Goal: Task Accomplishment & Management: Use online tool/utility

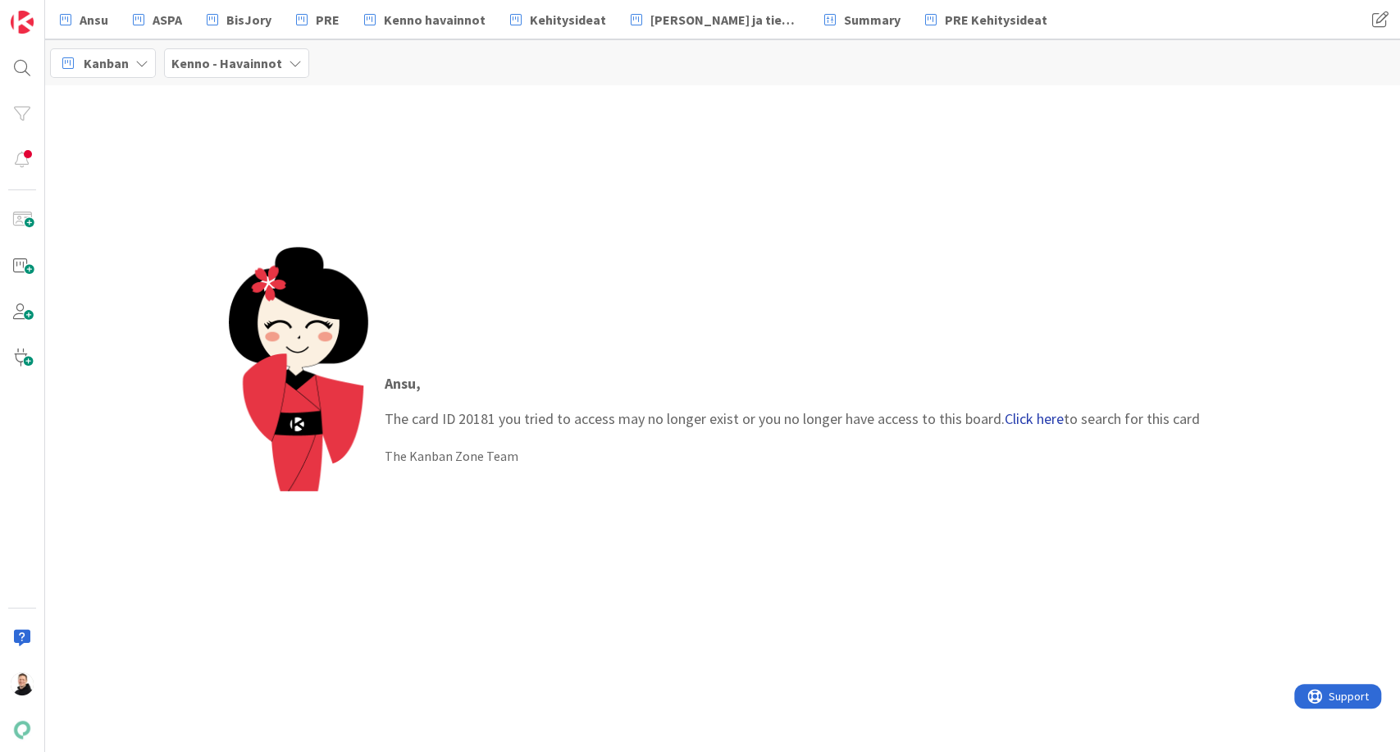
click at [1044, 409] on link "Click here" at bounding box center [1034, 418] width 59 height 19
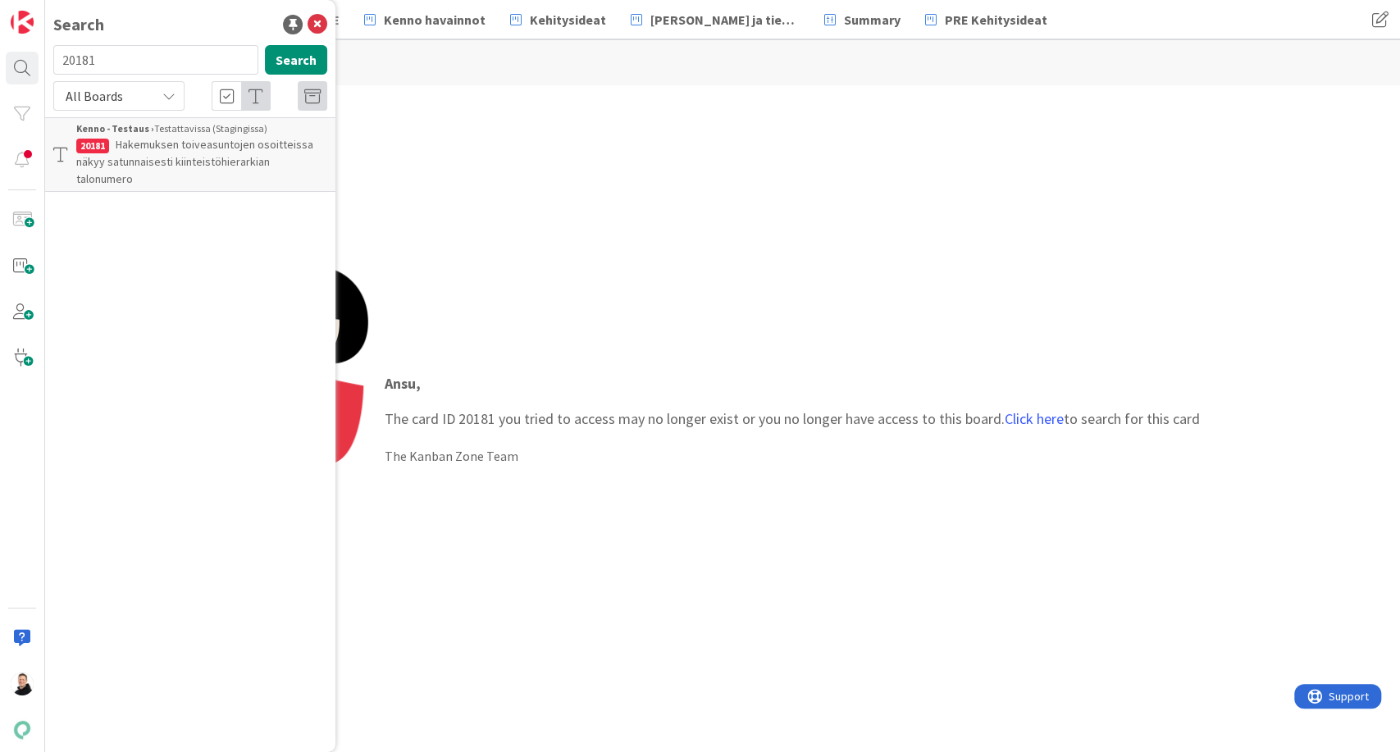
click at [140, 157] on span "Hakemuksen toiveasuntojen osoitteissa näkyy satunnaisesti kiinteistöhierarkian …" at bounding box center [194, 161] width 237 height 49
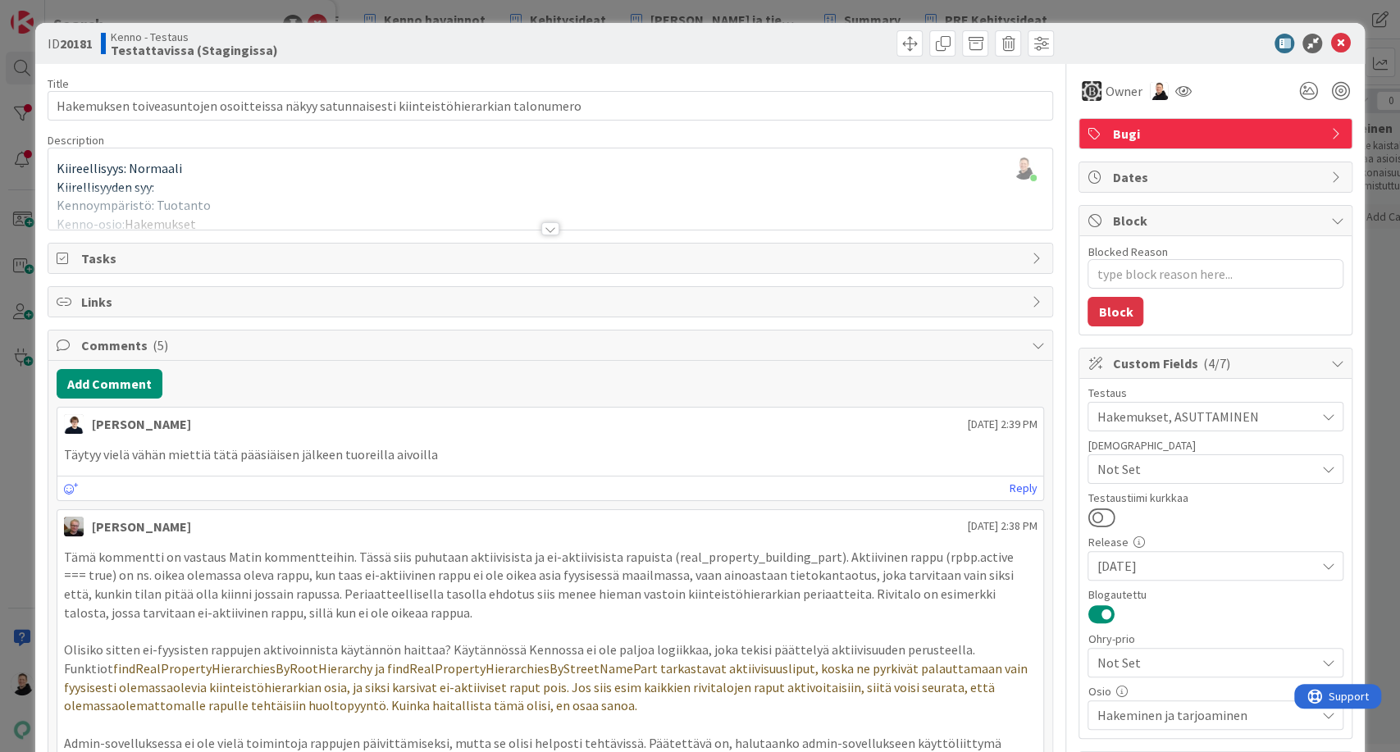
click at [541, 226] on div at bounding box center [550, 228] width 18 height 13
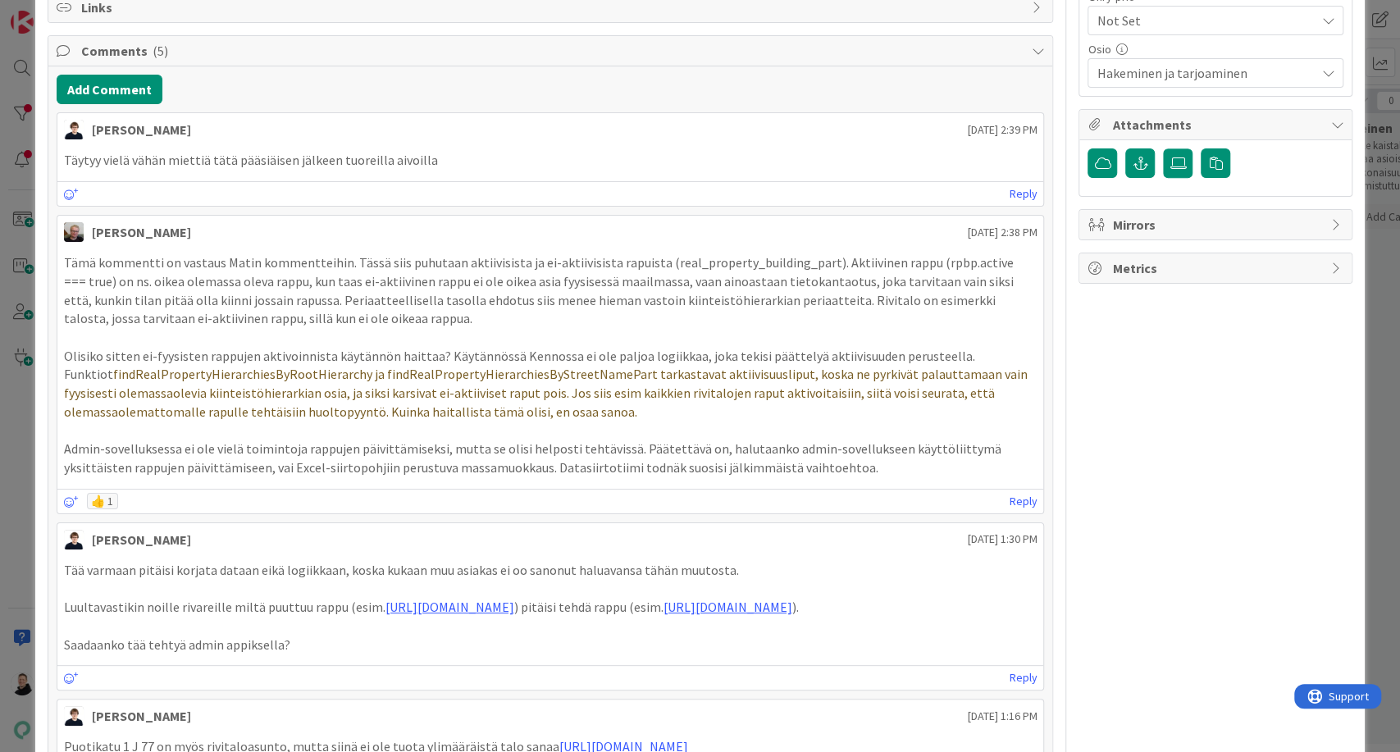
scroll to position [643, 0]
click at [190, 391] on link "[URL][DOMAIN_NAME]" at bounding box center [159, 390] width 112 height 21
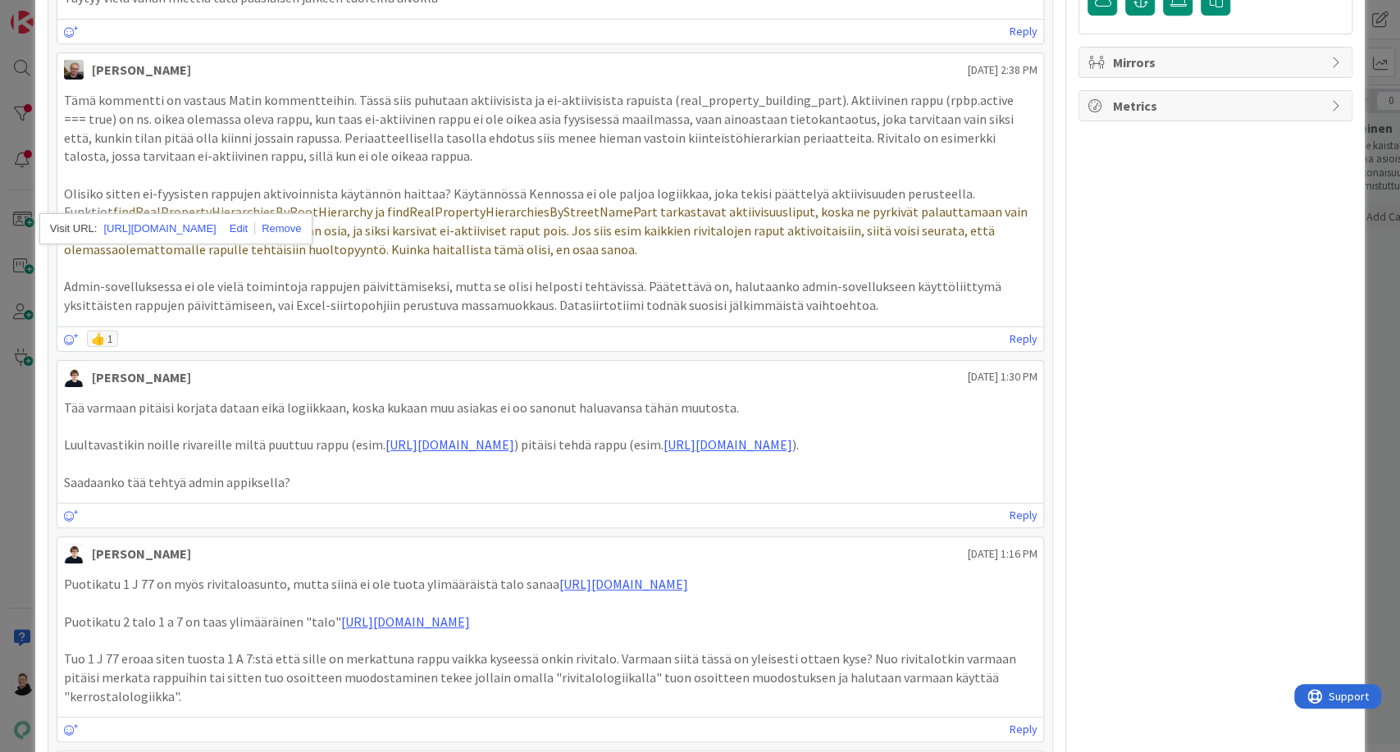
scroll to position [804, 0]
click at [1147, 282] on div "Owner Bugi Dates Block Blocked Reason 0 / 256 Block Custom Fields ( 4/7 ) Testa…" at bounding box center [1216, 265] width 274 height 2011
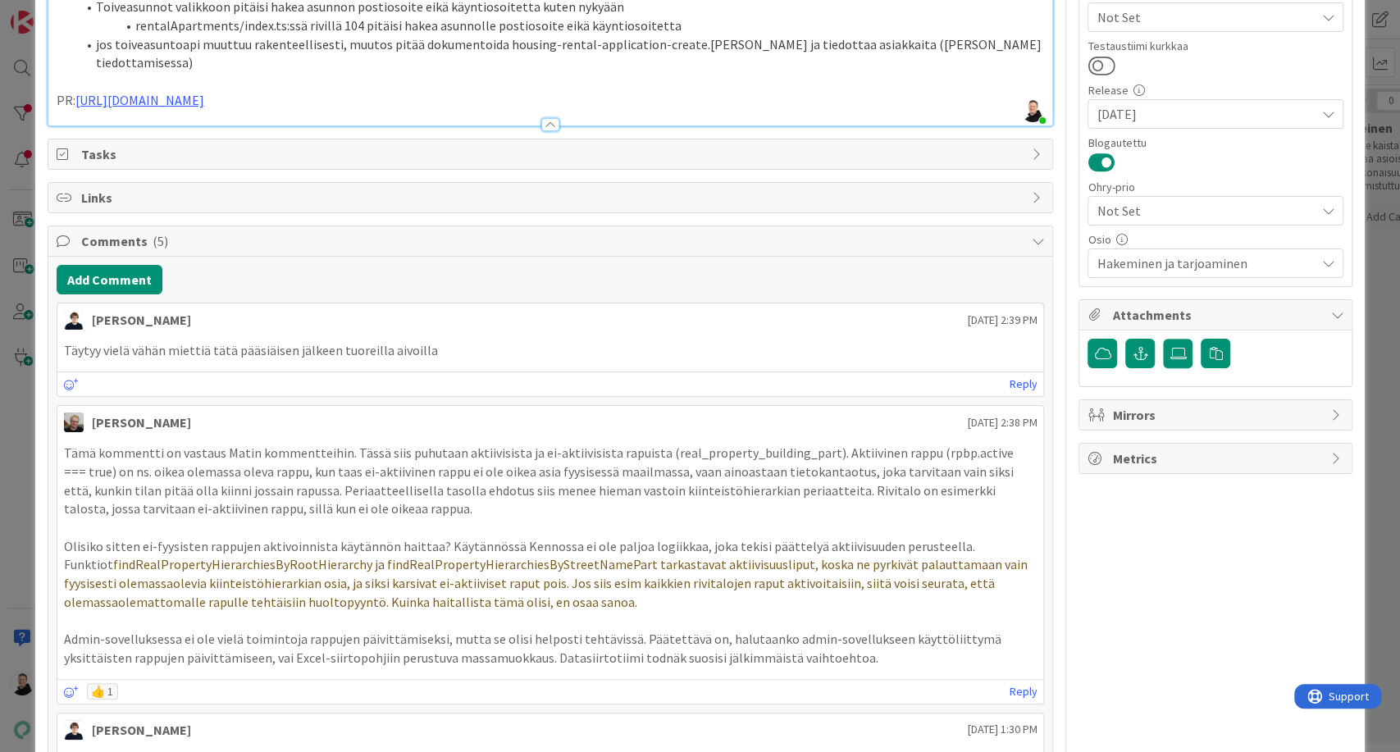
scroll to position [453, 0]
click at [190, 107] on link "[URL][DOMAIN_NAME]" at bounding box center [139, 99] width 129 height 16
click at [177, 582] on link "[URL][DOMAIN_NAME]" at bounding box center [159, 580] width 112 height 21
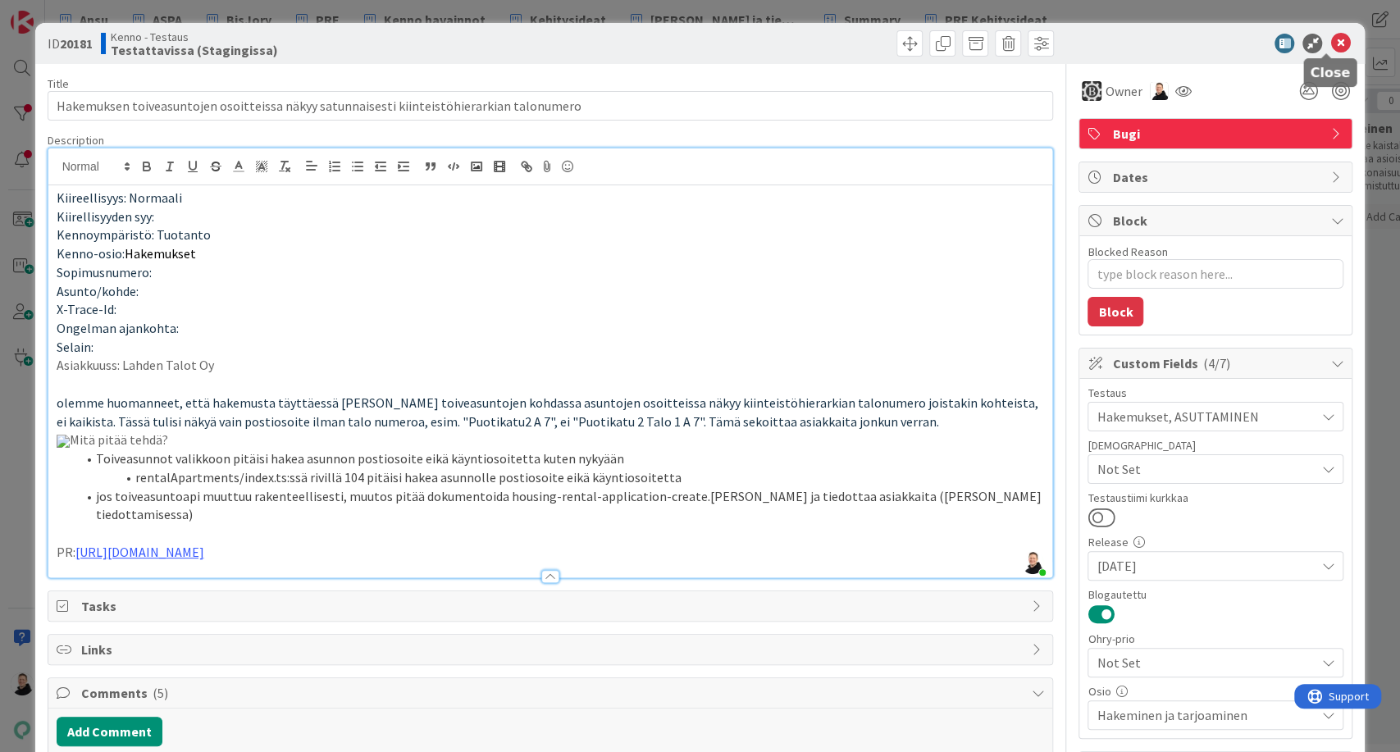
click at [1330, 49] on icon at bounding box center [1340, 44] width 20 height 20
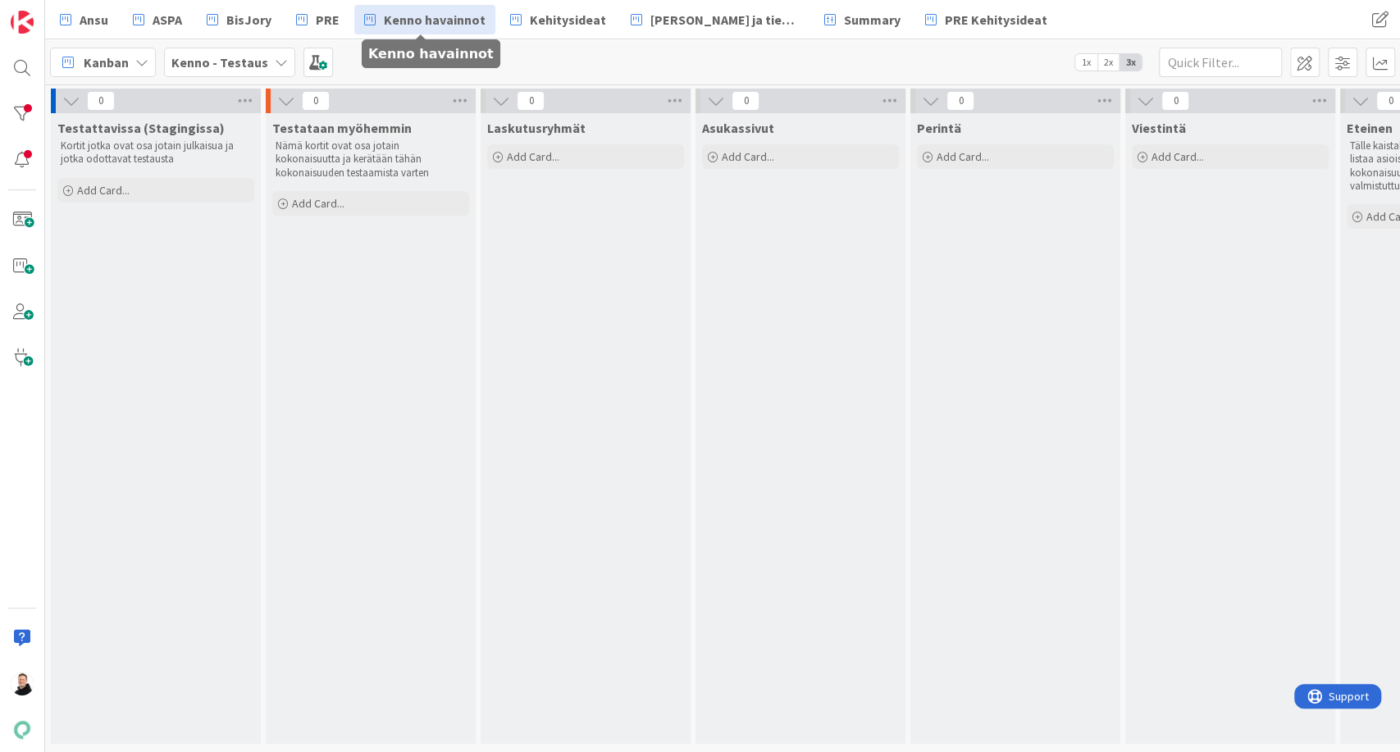
click at [423, 25] on span "Kenno havainnot" at bounding box center [435, 20] width 102 height 20
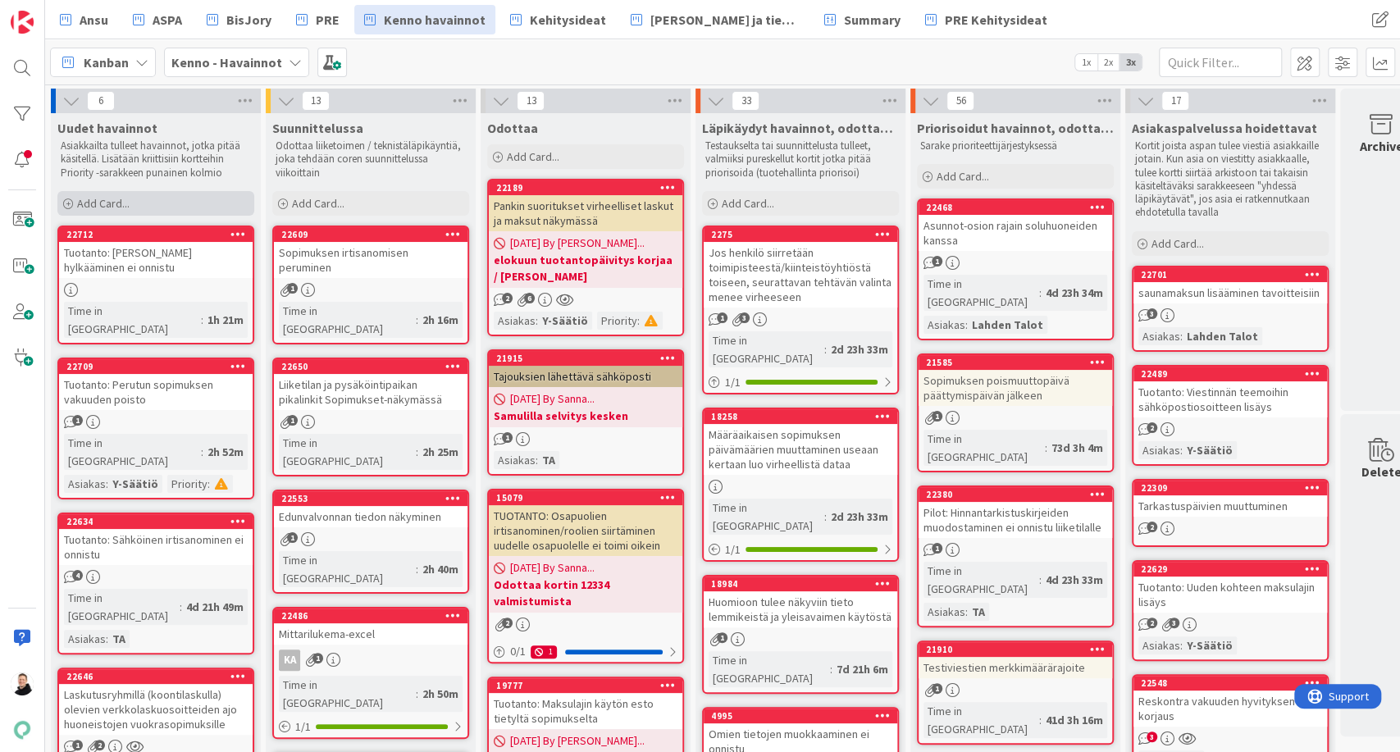
click at [72, 207] on icon at bounding box center [68, 204] width 10 height 10
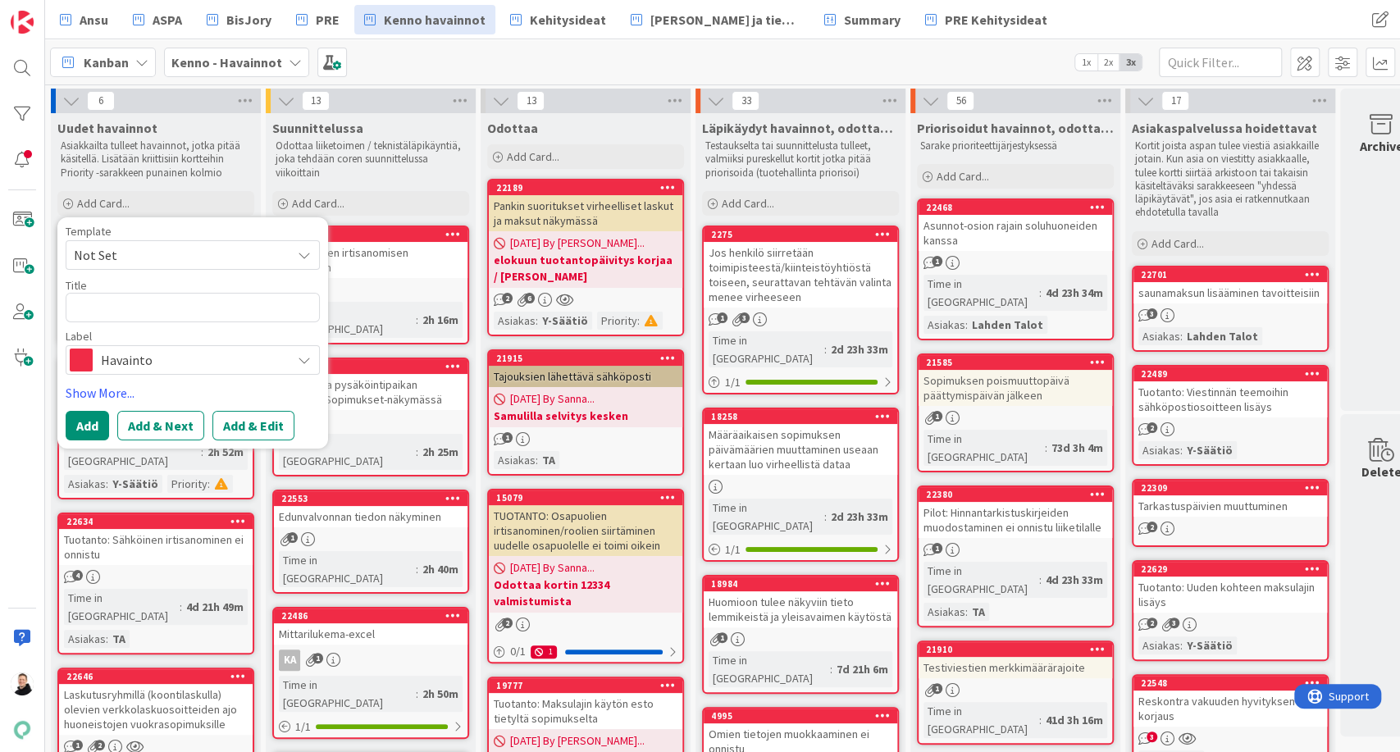
click at [138, 295] on textarea at bounding box center [193, 308] width 254 height 30
click at [128, 308] on textarea at bounding box center [193, 308] width 254 height 30
paste textarea "Yleinen hyvitys – poistaminen ei onnistu enää, kun tuli päivitys Pilottiin"
type textarea "x"
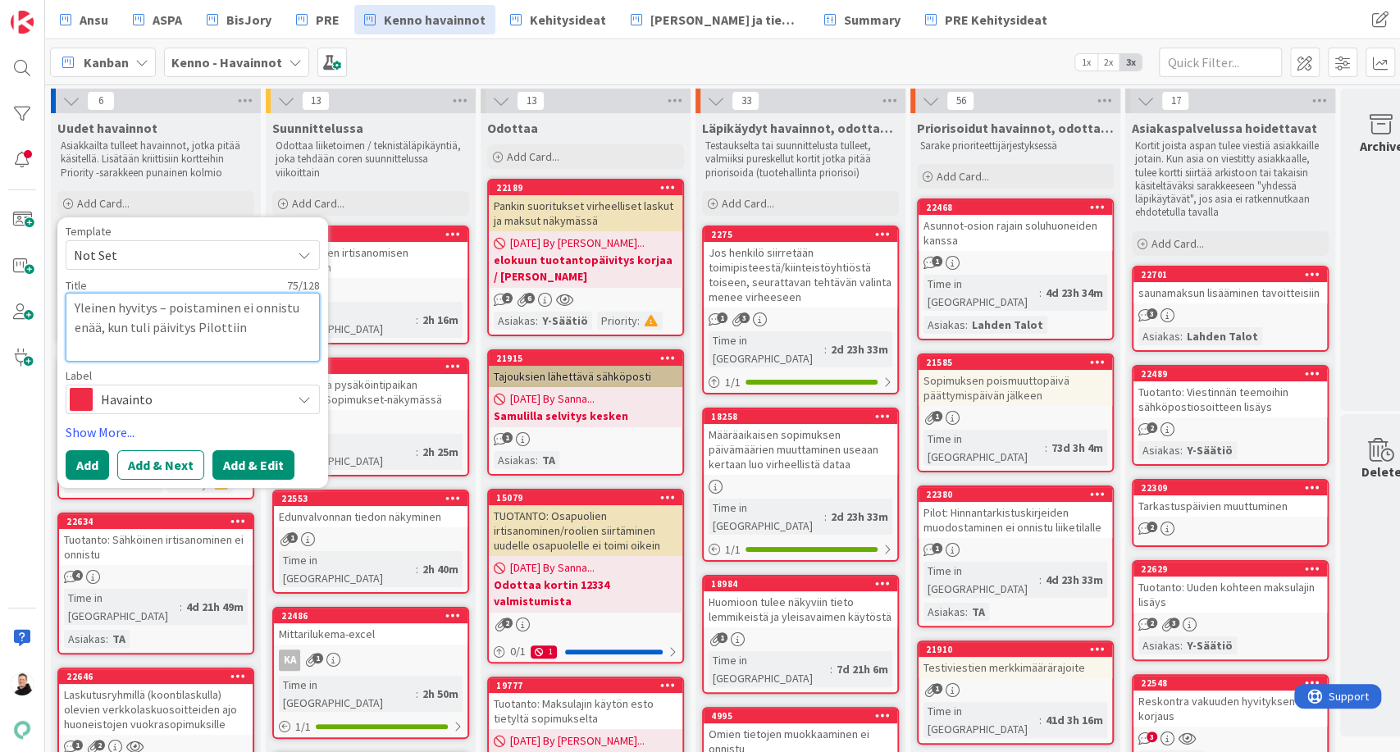
type textarea "Yleinen hyvitys – poistaminen ei onnistu enää, kun tuli päivitys Pilottiin"
click at [258, 468] on button "Add & Edit" at bounding box center [253, 465] width 82 height 30
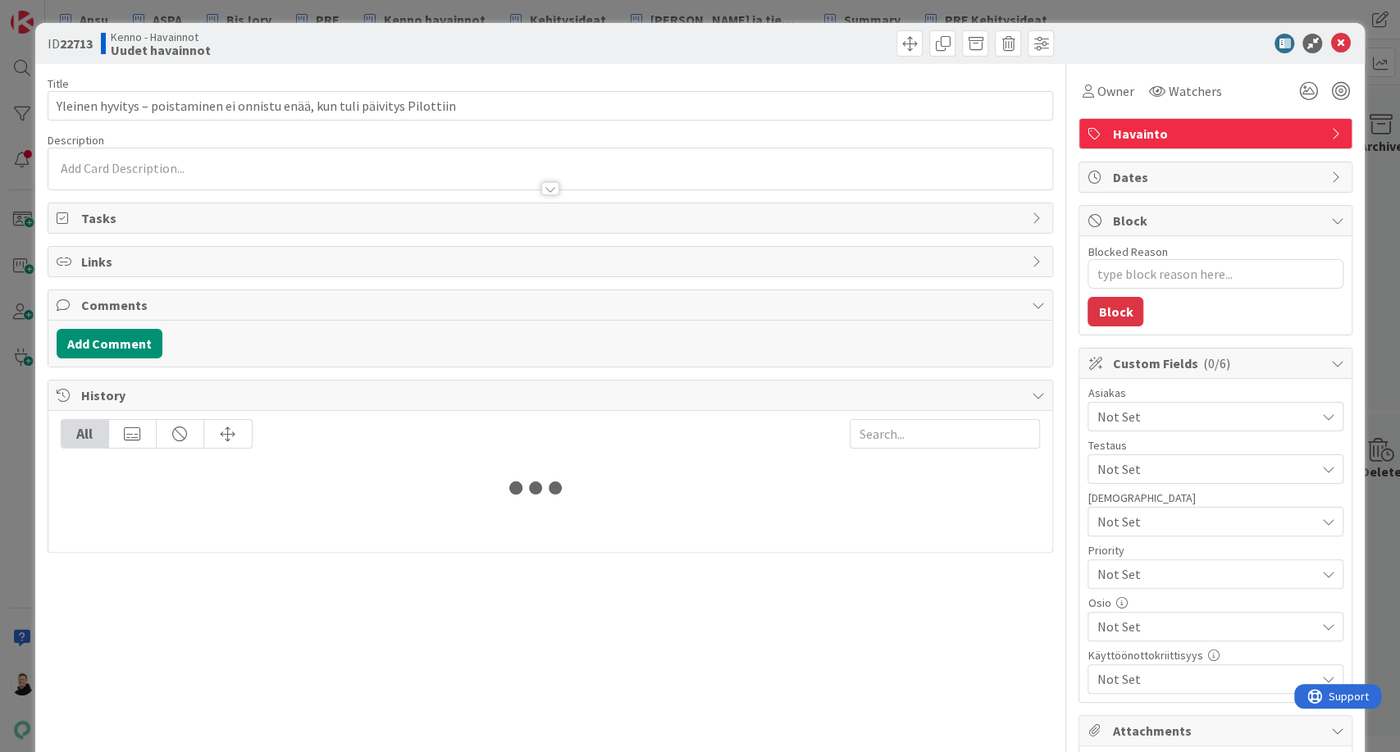
type textarea "x"
type input "Yleinen hyvitys – poistaminen ei onnistu enää, kun tuli päivitys Pilottiin"
type textarea "x"
type input "Yleinen hyvitys – poistaminen ei onnistu enää, kun tuli päivitys Pilottiin"
click at [83, 175] on div at bounding box center [550, 180] width 1005 height 17
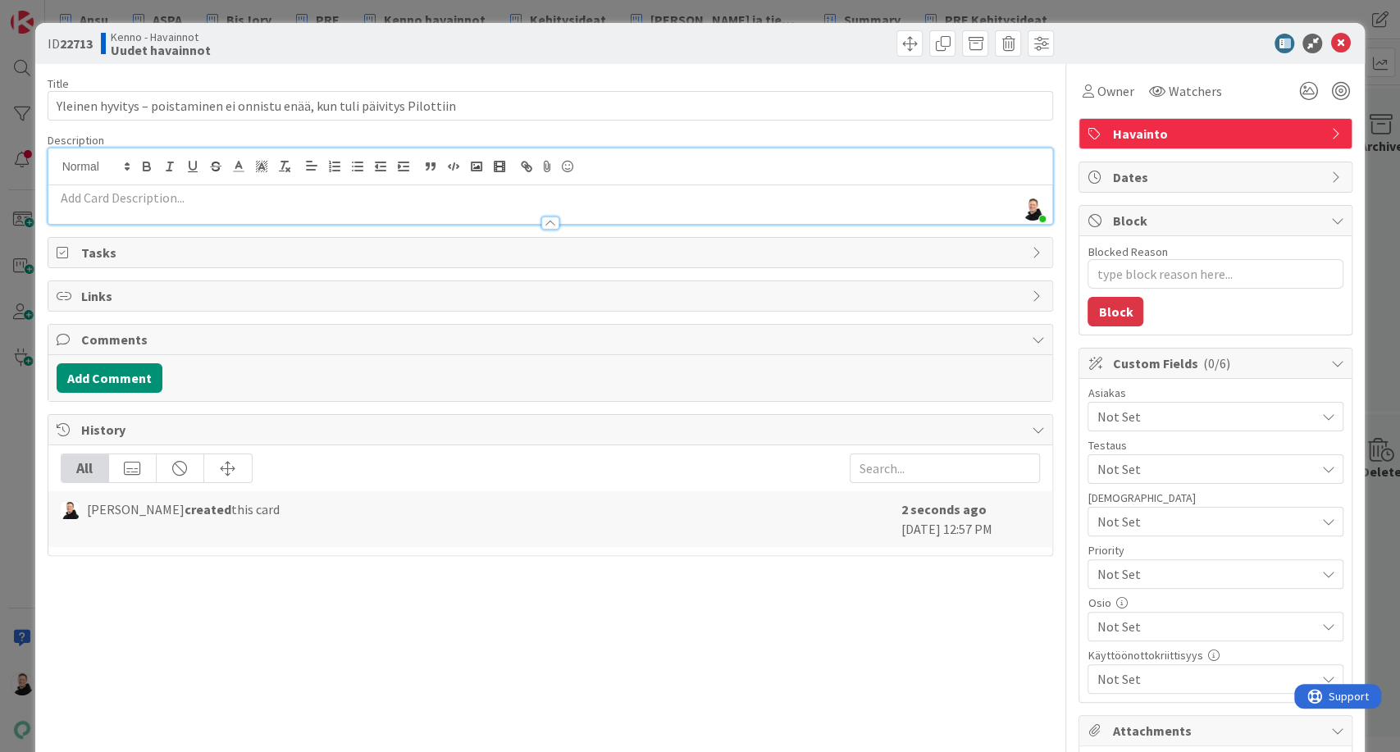
click at [81, 195] on p at bounding box center [551, 198] width 988 height 19
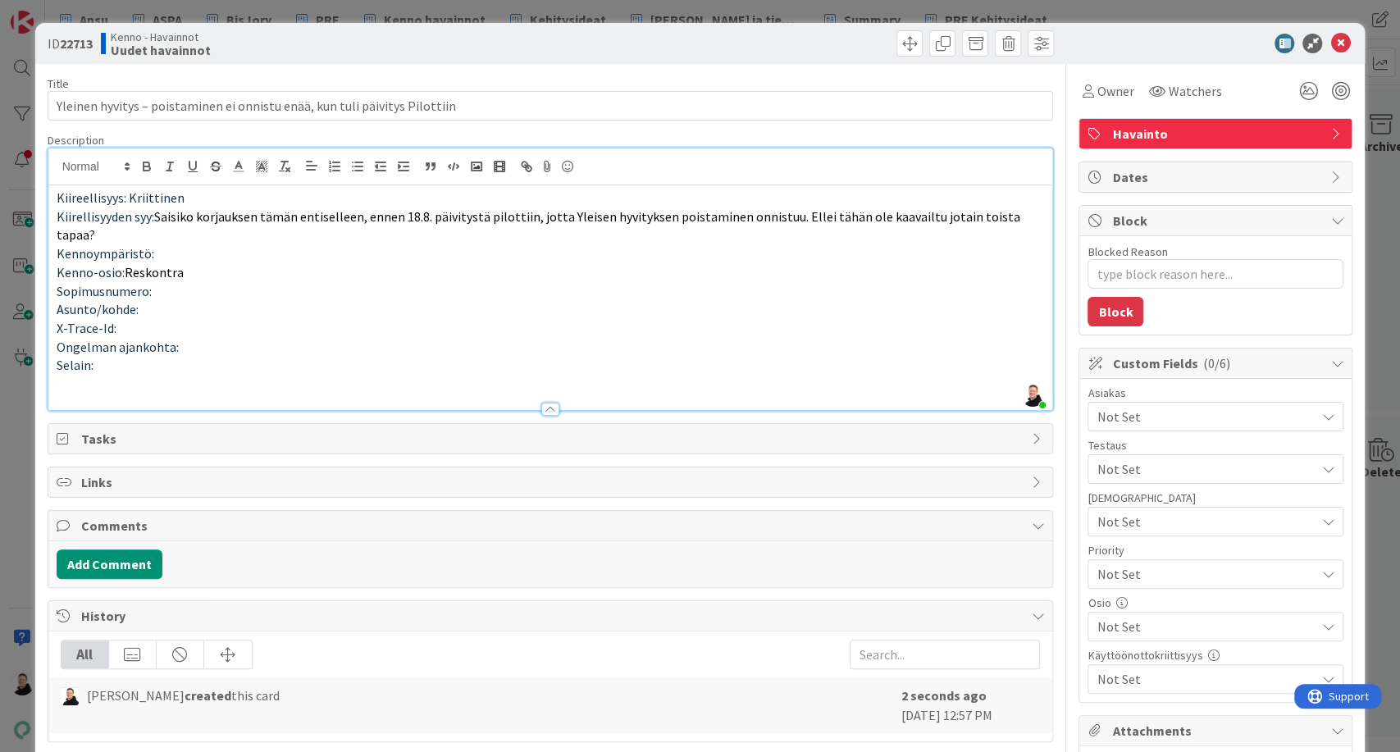
type textarea "x"
type input "Yleinen hyvitys – poistaminen ei onnistu enää, kun tuli päivitys Pilottiin"
type textarea "x"
type input "Yleinen hyvitys – poistaminen ei onnistu enää, kun tuli päivitys Pilottiin"
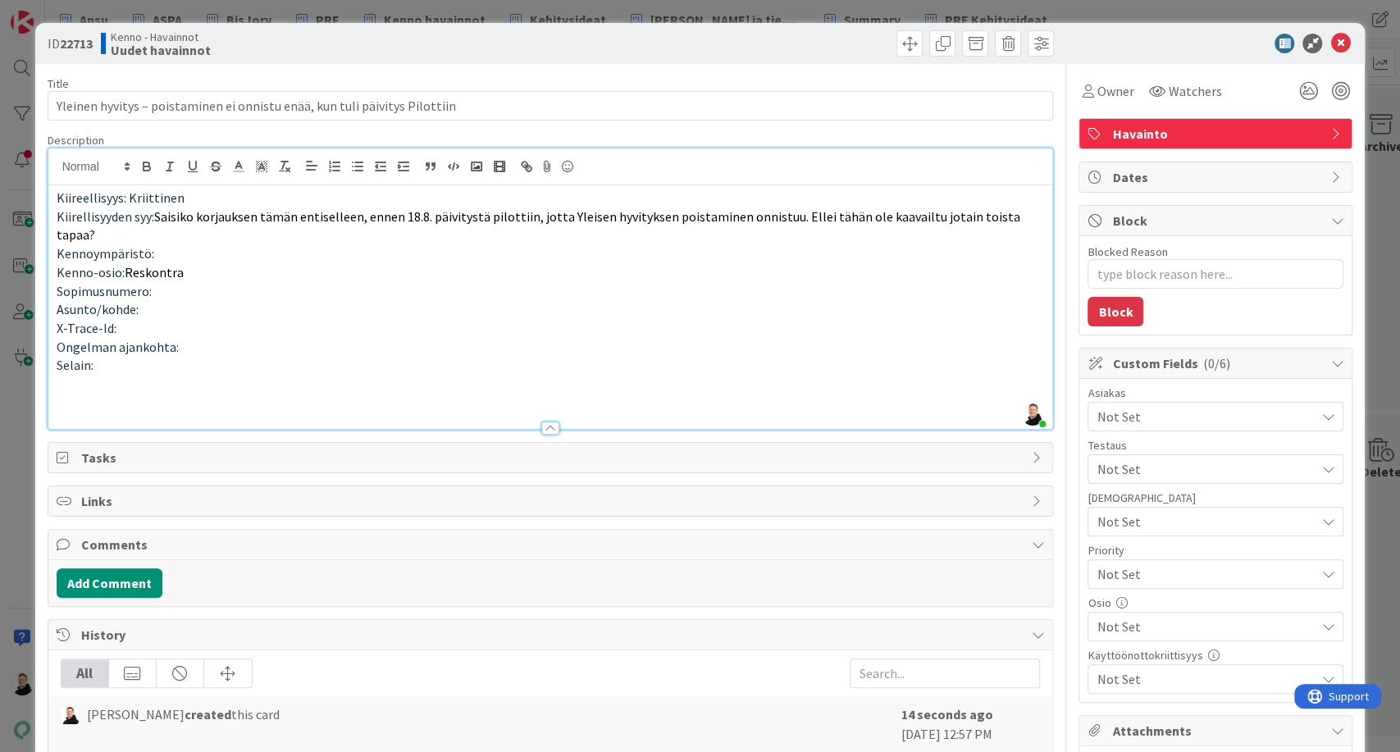
type textarea "x"
type input "Yleinen hyvitys – poistaminen ei onnistu enää, kun tuli päivitys Pilottiin"
type textarea "x"
type input "Yleinen hyvitys – poistaminen ei onnistu enää, kun tuli päivitys Pilottiin"
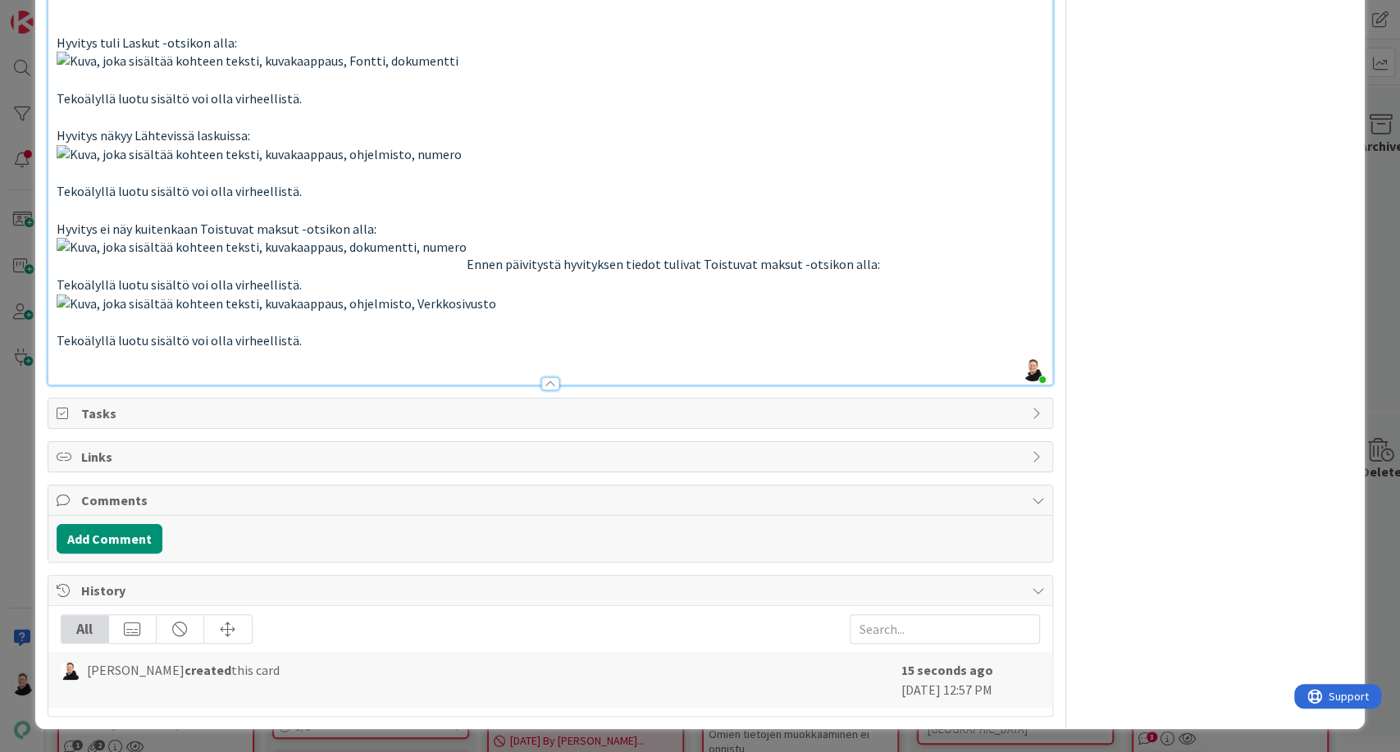
type textarea "x"
type input "Yleinen hyvitys – poistaminen ei onnistu enää, kun tuli päivitys Pilottiin"
type textarea "x"
type input "Yleinen hyvitys – poistaminen ei onnistu enää, kun tuli päivitys Pilottiin"
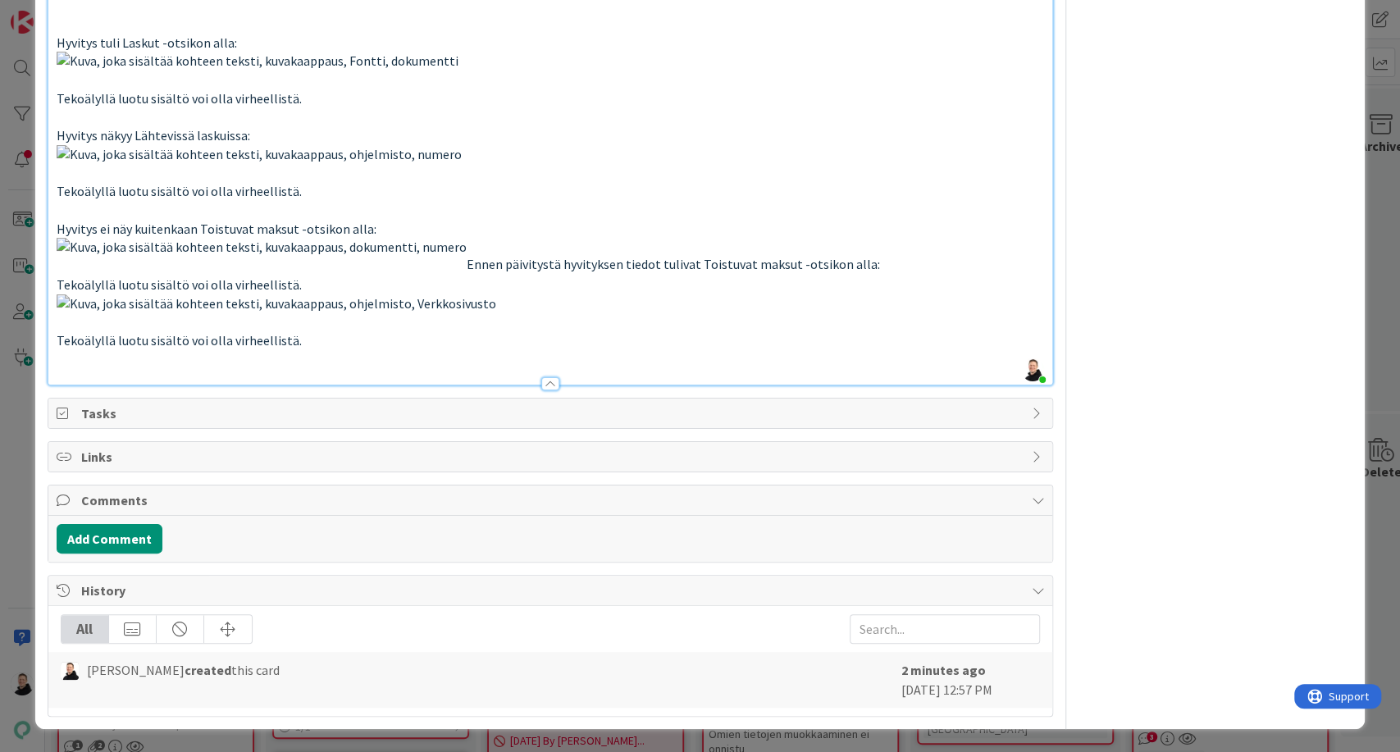
click at [373, 294] on img at bounding box center [262, 266] width 410 height 56
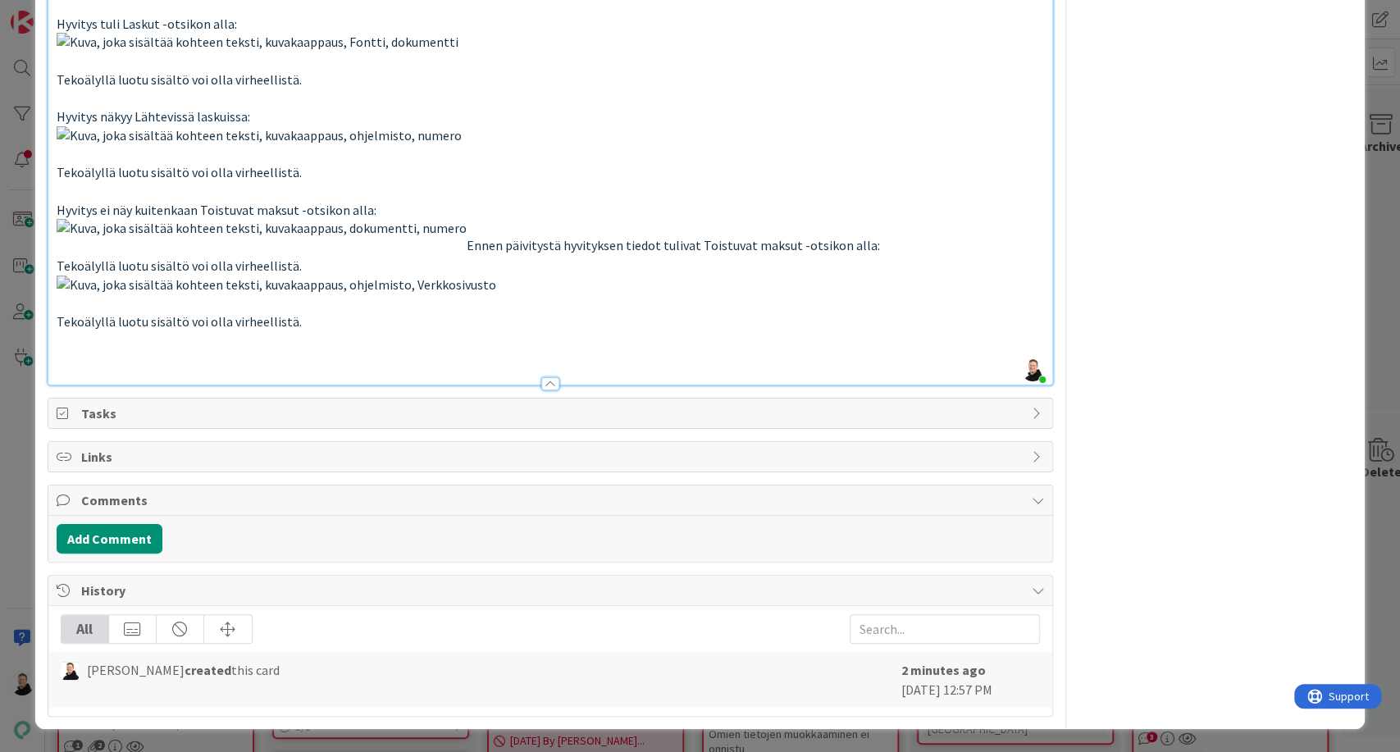
type textarea "x"
type input "Yleinen hyvitys – poistaminen ei onnistu enää, kun tuli päivitys Pilottiin"
type textarea "x"
type input "Yleinen hyvitys – poistaminen ei onnistu enää, kun tuli päivitys Pilottiin"
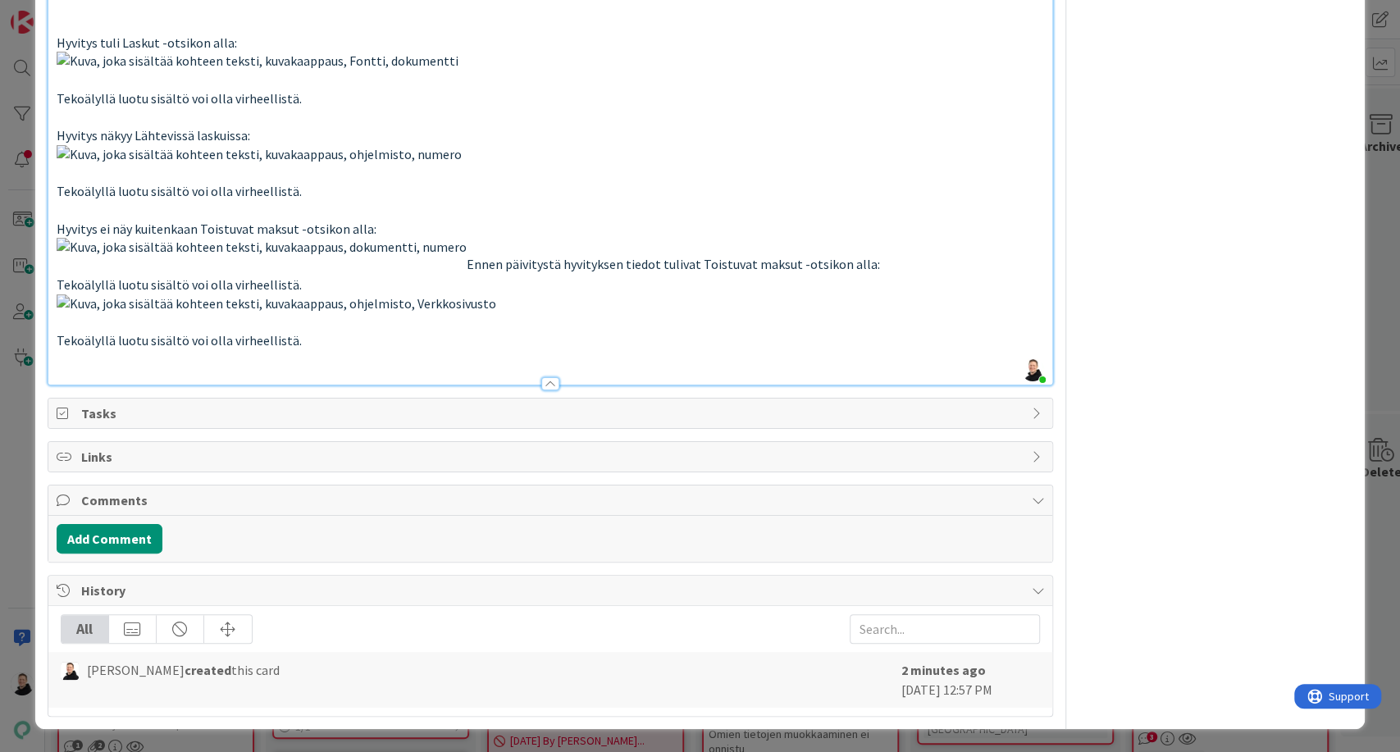
type textarea "x"
type input "Yleinen hyvitys – poistaminen ei onnistu enää, kun tuli päivitys Pilottiin"
type textarea "x"
type input "Yleinen hyvitys – poistaminen ei onnistu enää, kun tuli päivitys Pilottiin"
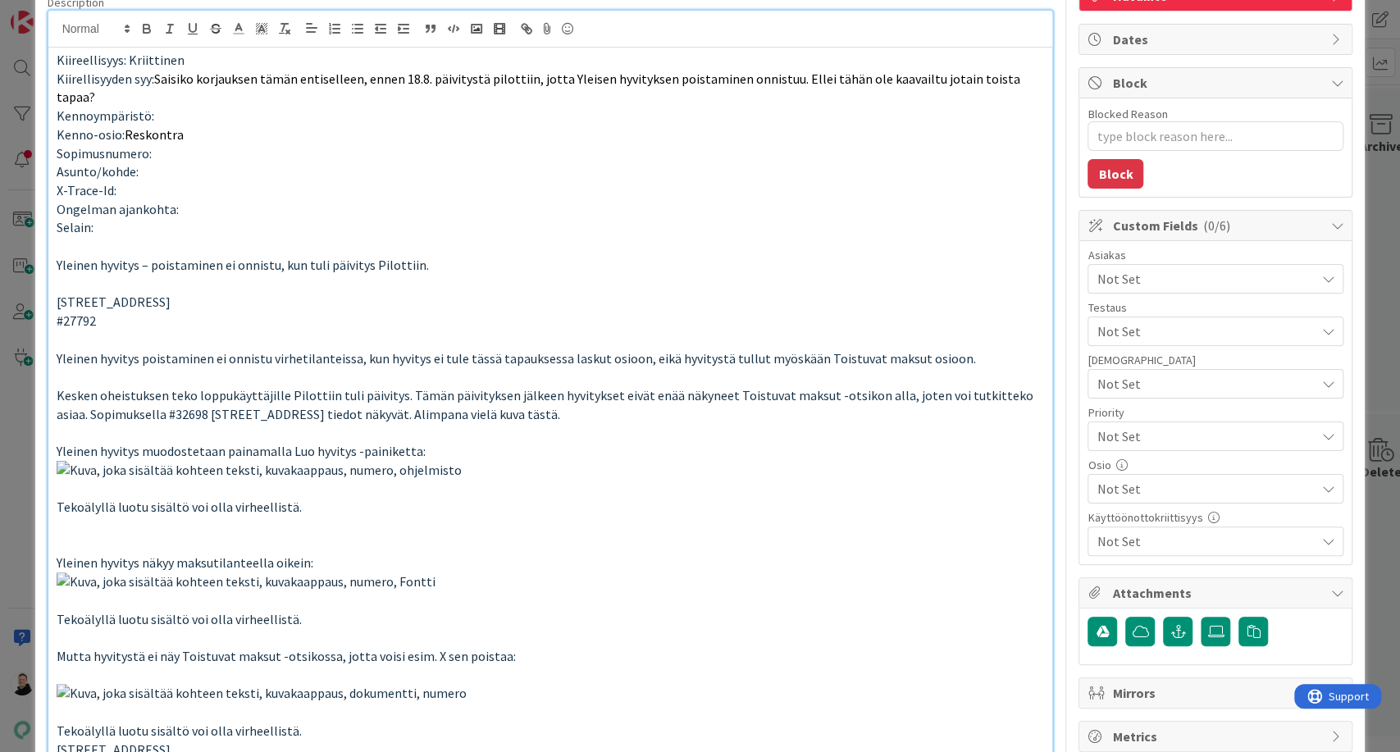
scroll to position [0, 0]
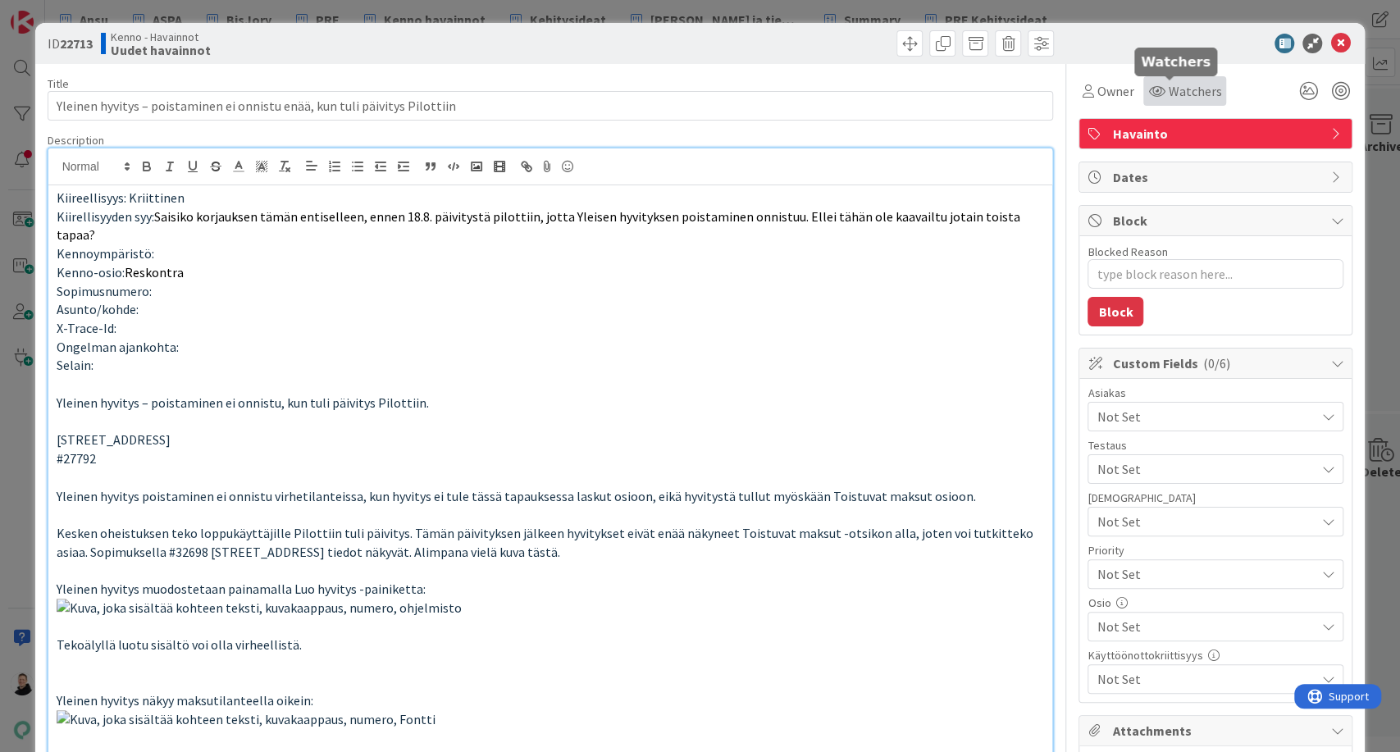
click at [1148, 85] on icon at bounding box center [1156, 90] width 16 height 13
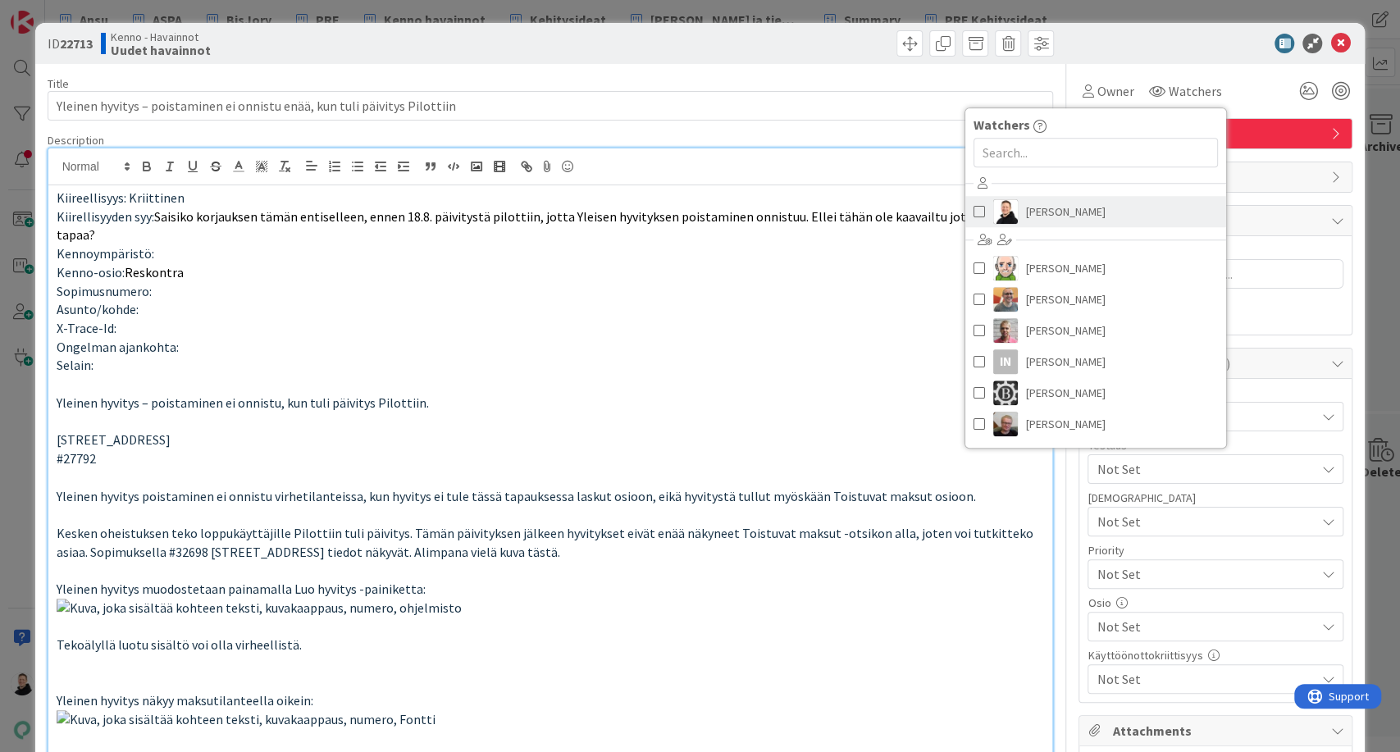
click at [1055, 209] on span "[PERSON_NAME]" at bounding box center [1066, 211] width 80 height 25
type textarea "x"
type input "Yleinen hyvitys – poistaminen ei onnistu enää, kun tuli päivitys Pilottiin"
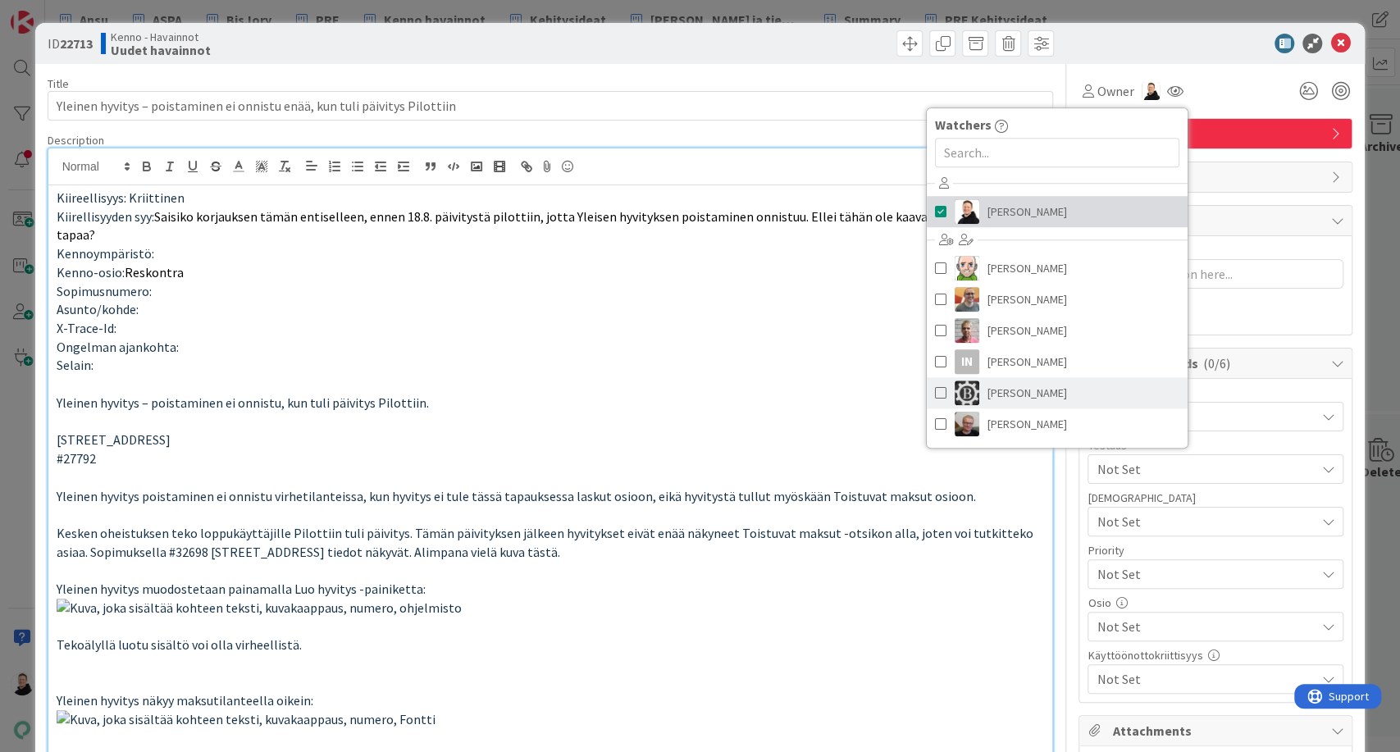
type textarea "x"
type input "Yleinen hyvitys – poistaminen ei onnistu enää, kun tuli päivitys Pilottiin"
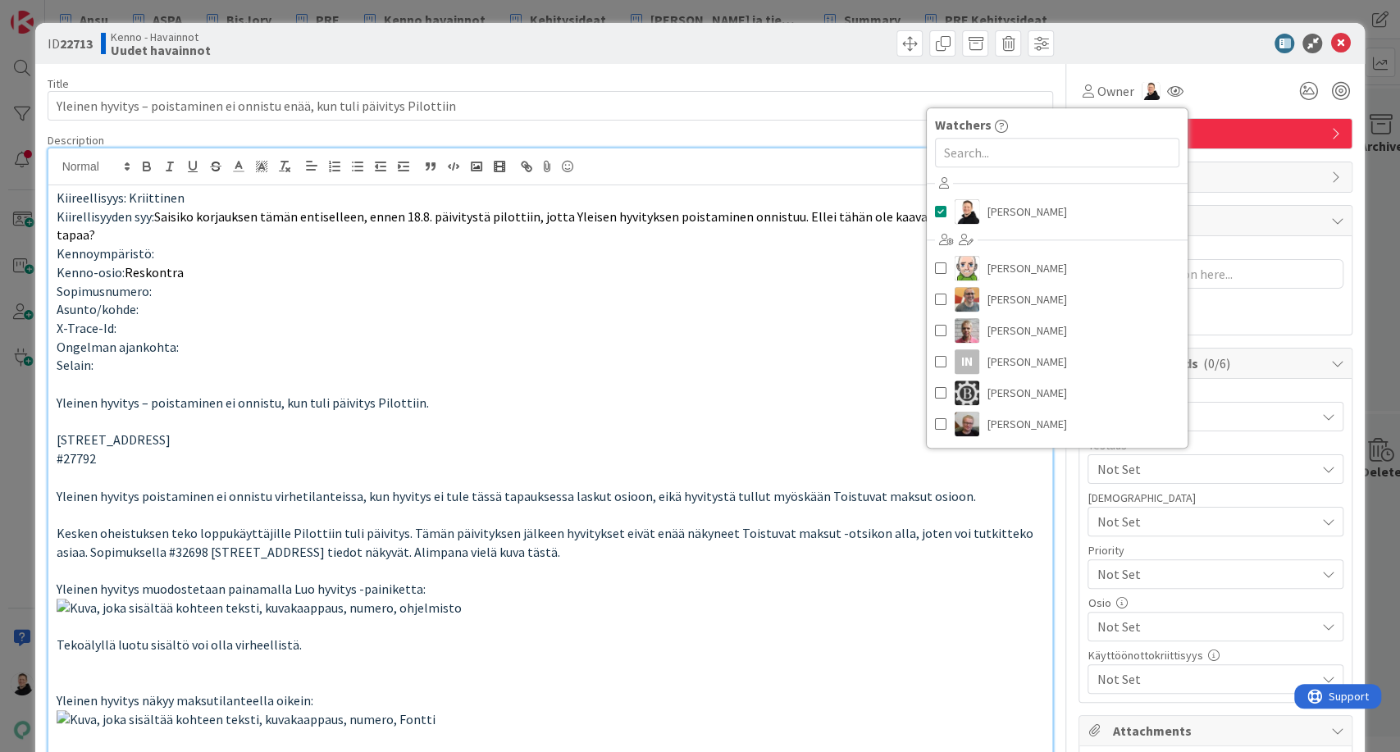
click at [873, 618] on p at bounding box center [551, 627] width 988 height 56
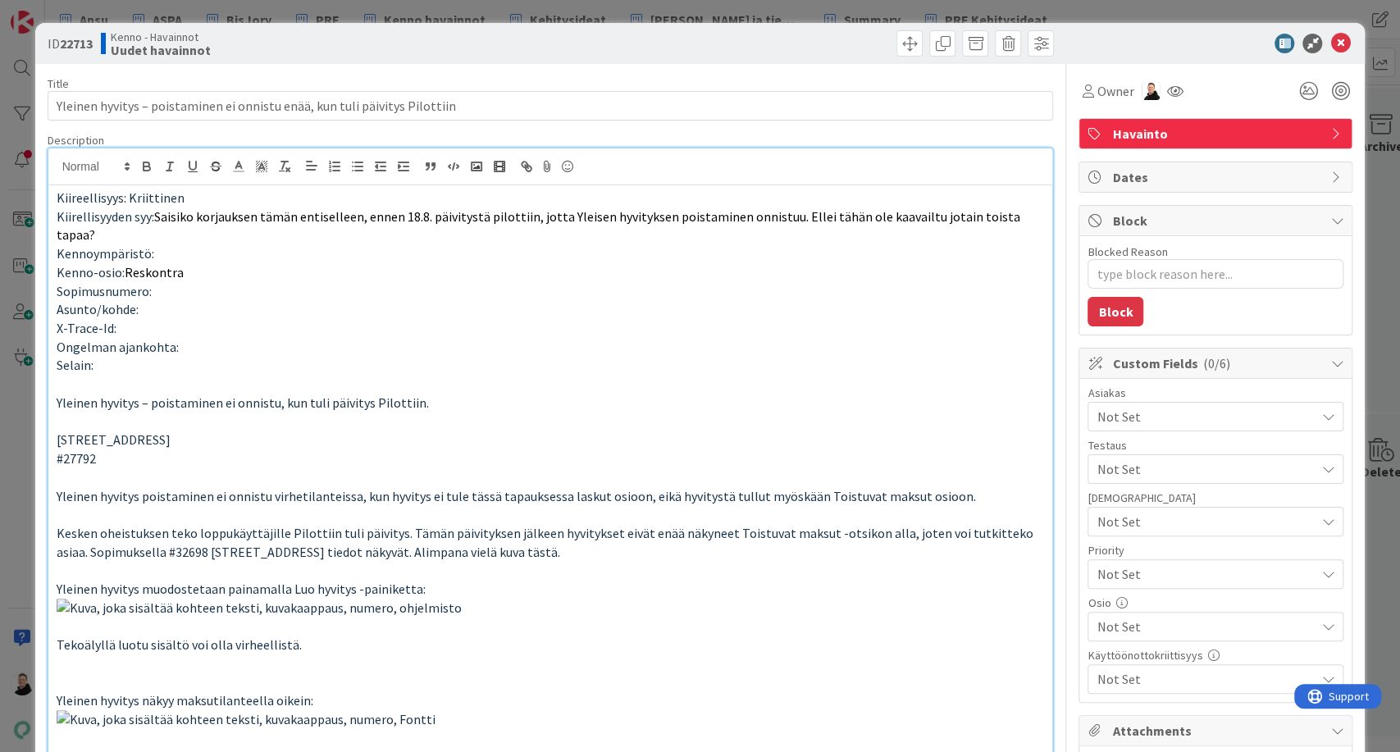
click at [1163, 563] on span "Not Set" at bounding box center [1202, 574] width 210 height 23
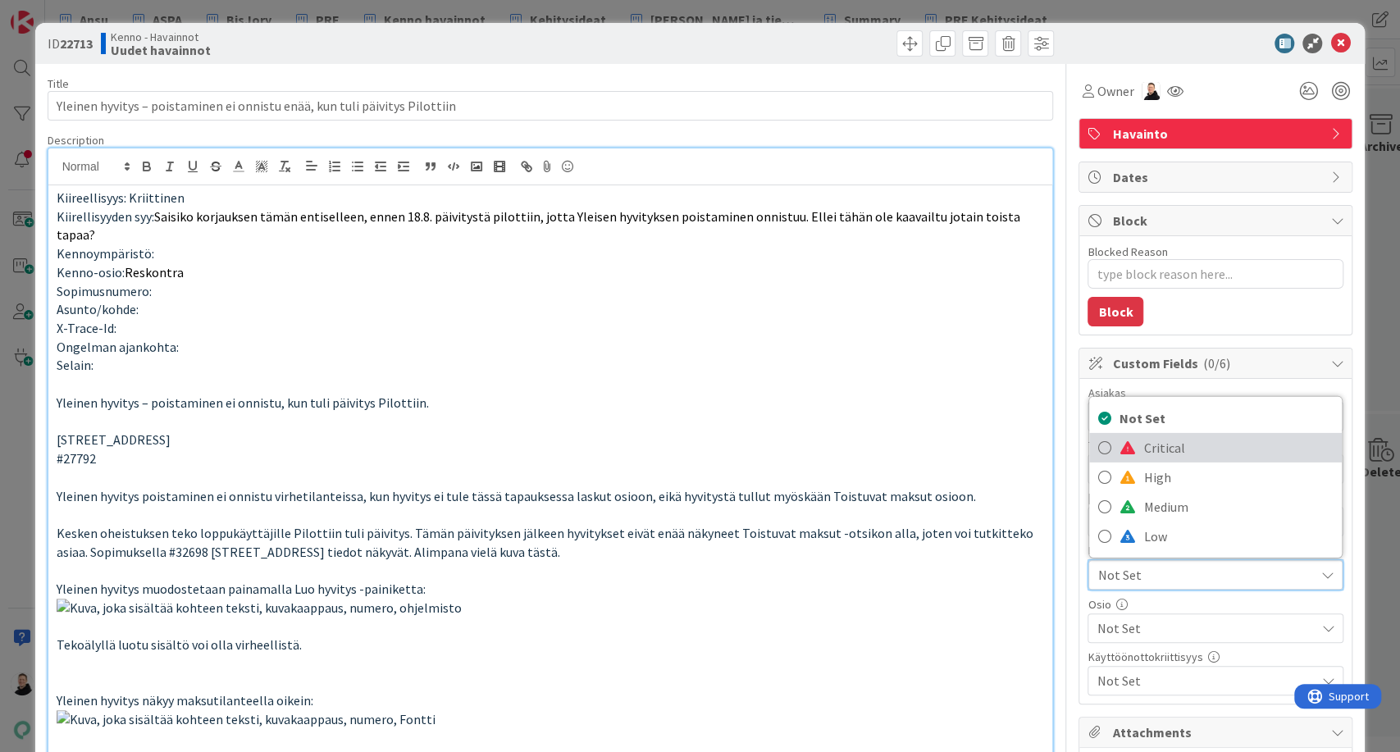
click at [1143, 451] on span "Critical" at bounding box center [1238, 448] width 190 height 25
type textarea "x"
type input "Yleinen hyvitys – poistaminen ei onnistu enää, kun tuli päivitys Pilottiin"
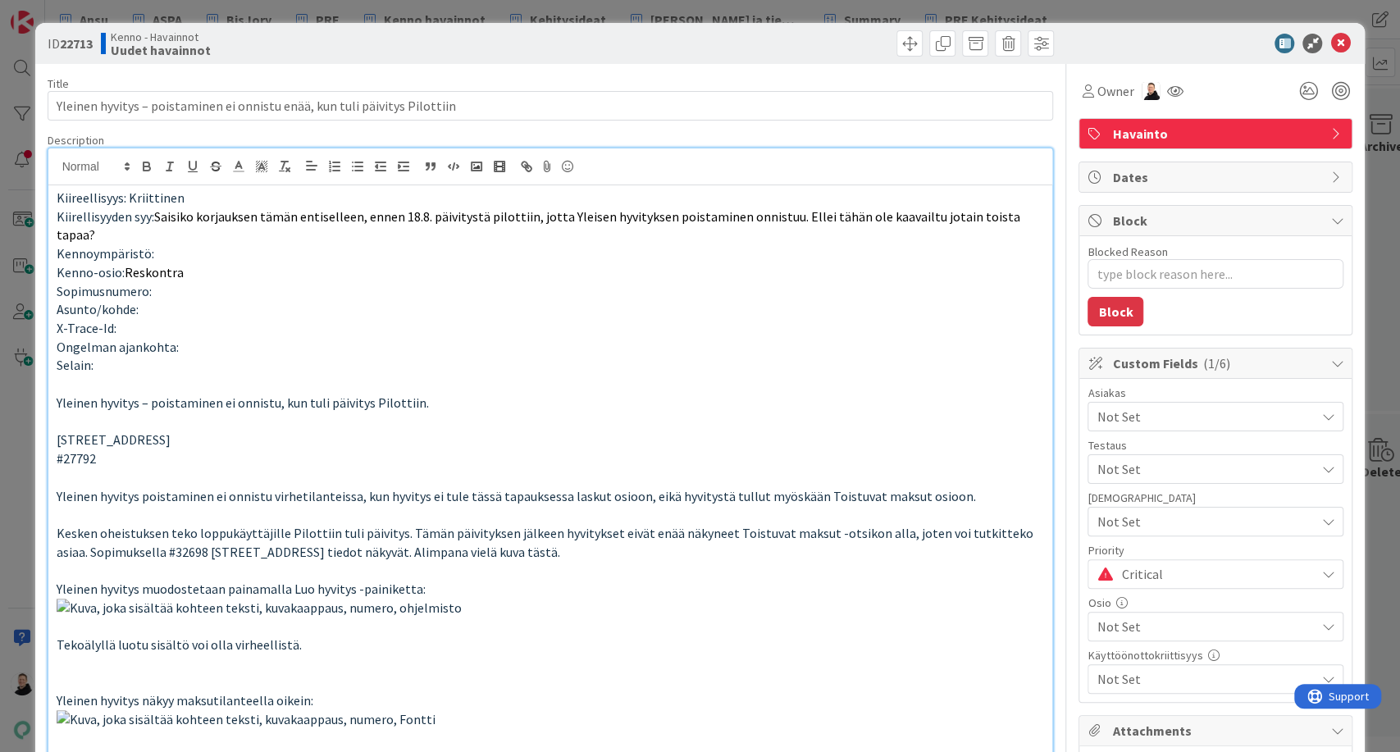
type textarea "x"
type input "Yleinen hyvitys – poistaminen ei onnistu enää, kun tuli päivitys Pilottiin"
click at [933, 655] on p at bounding box center [551, 627] width 988 height 56
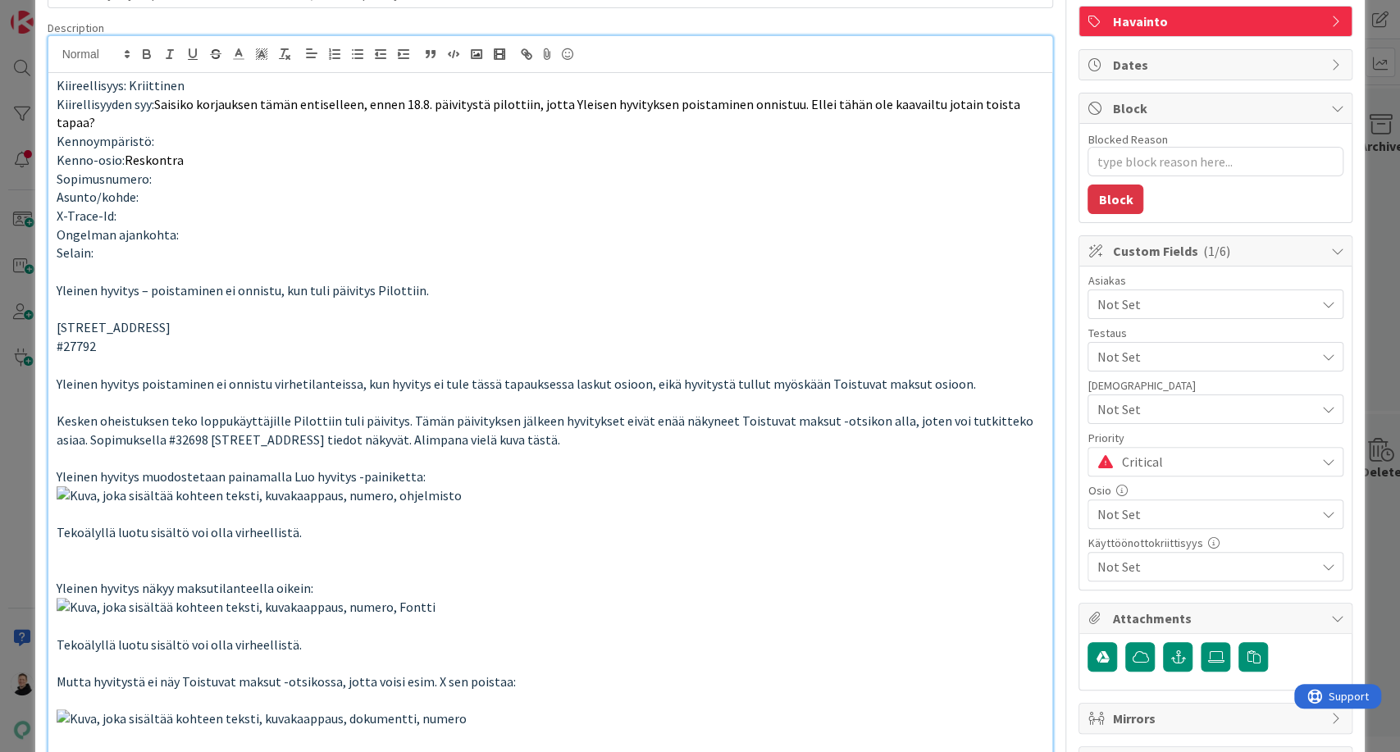
scroll to position [113, 0]
click at [1116, 505] on span "Not Set" at bounding box center [1206, 514] width 218 height 20
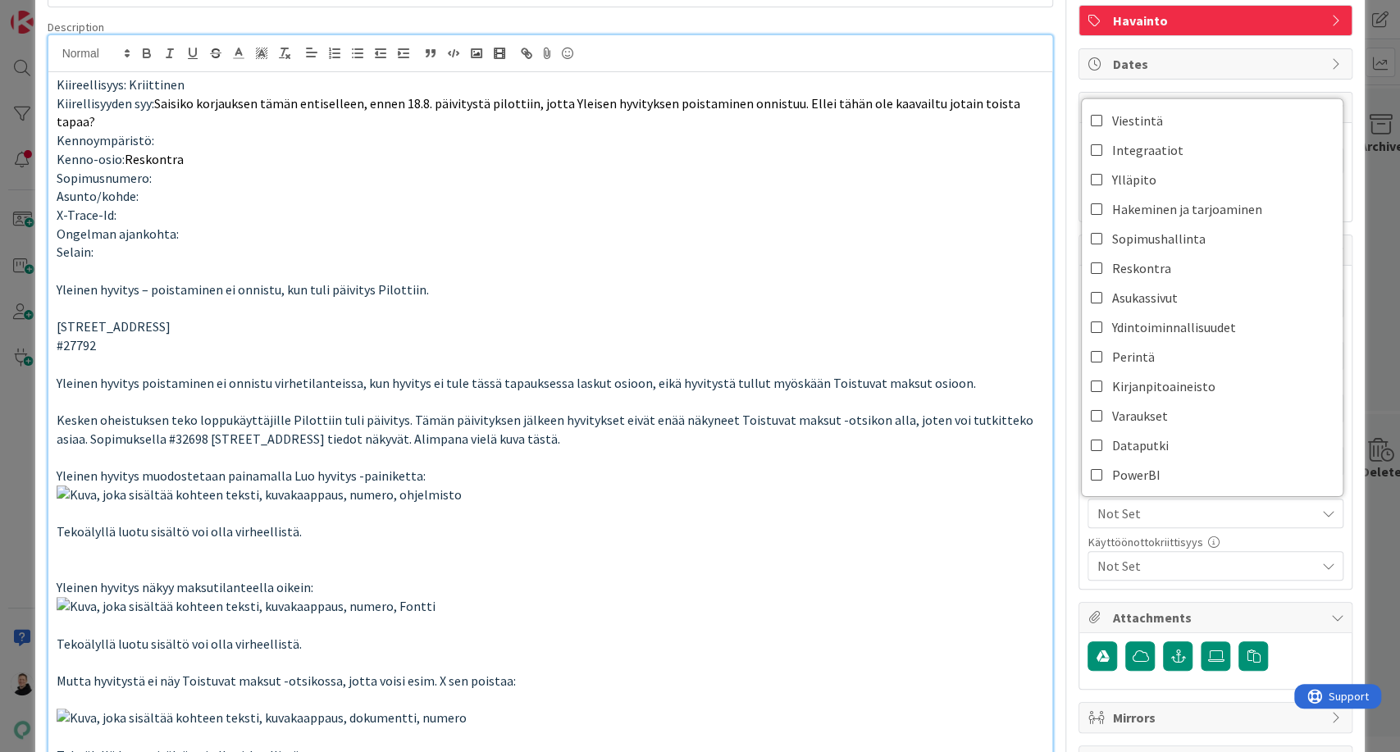
click at [1116, 505] on span "Not Set" at bounding box center [1206, 514] width 218 height 20
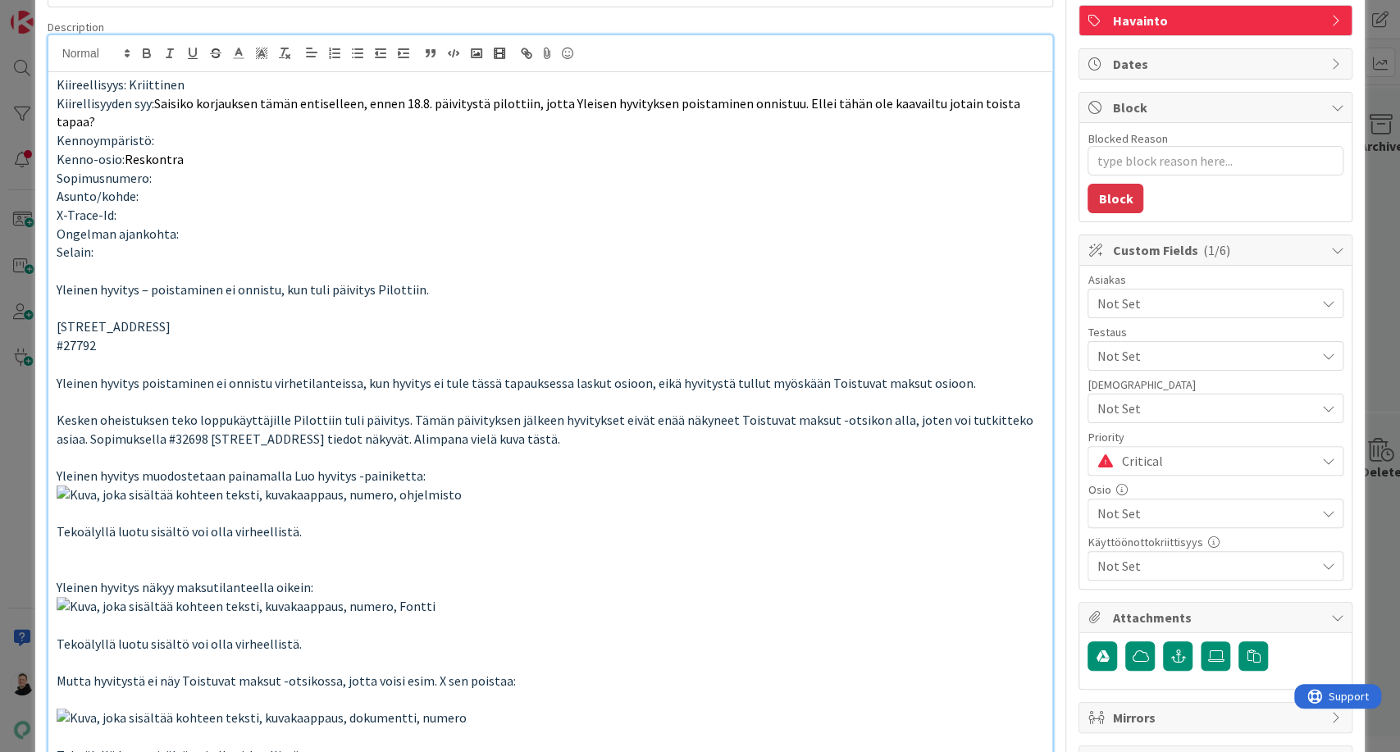
click at [1126, 457] on span "Critical" at bounding box center [1213, 461] width 185 height 23
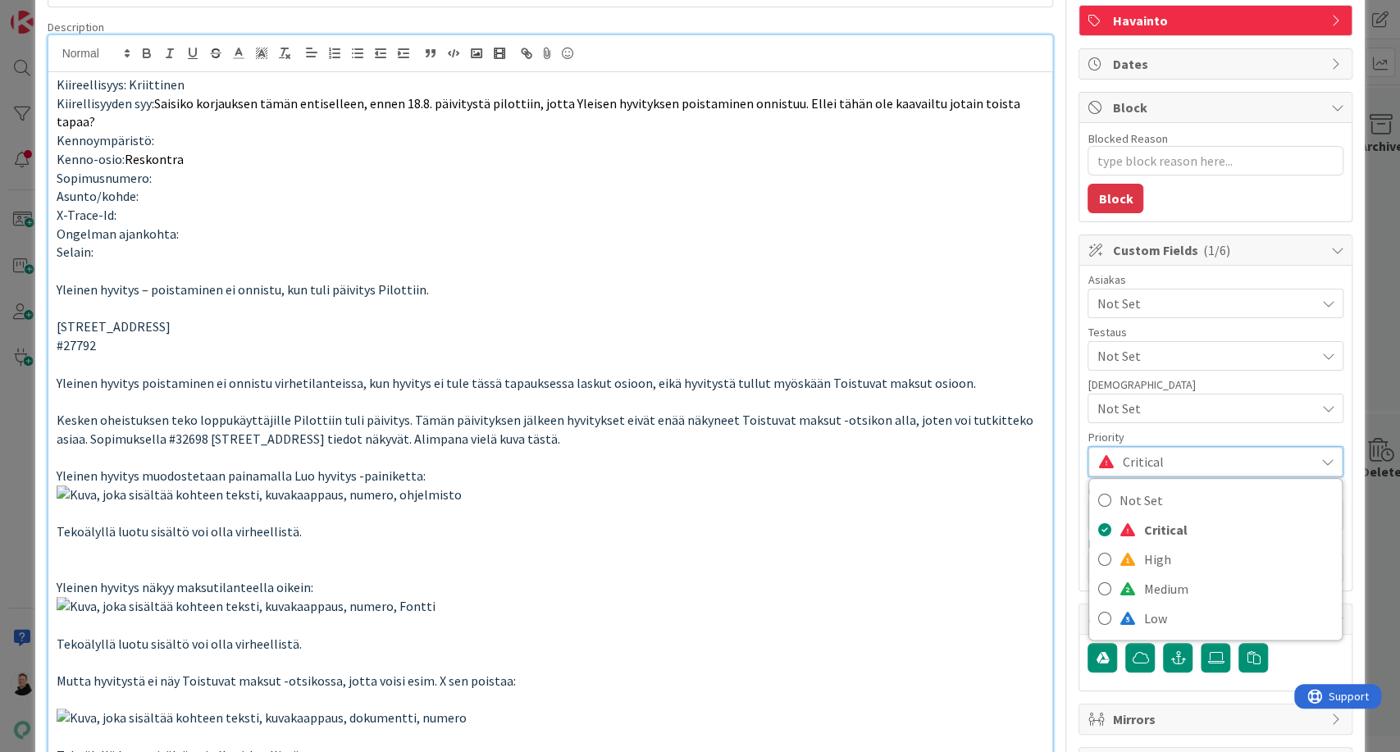
click at [952, 541] on p at bounding box center [551, 514] width 988 height 56
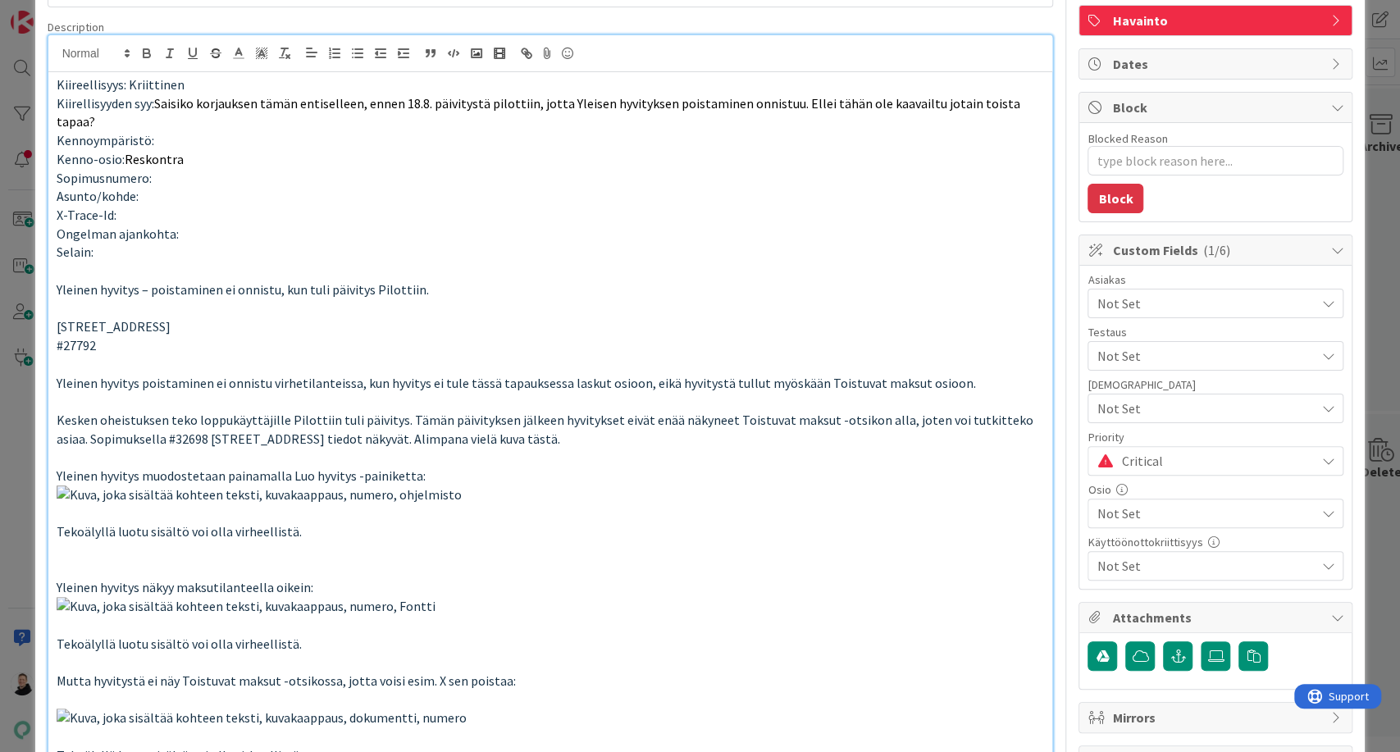
click at [1142, 516] on span "Not Set" at bounding box center [1206, 514] width 218 height 20
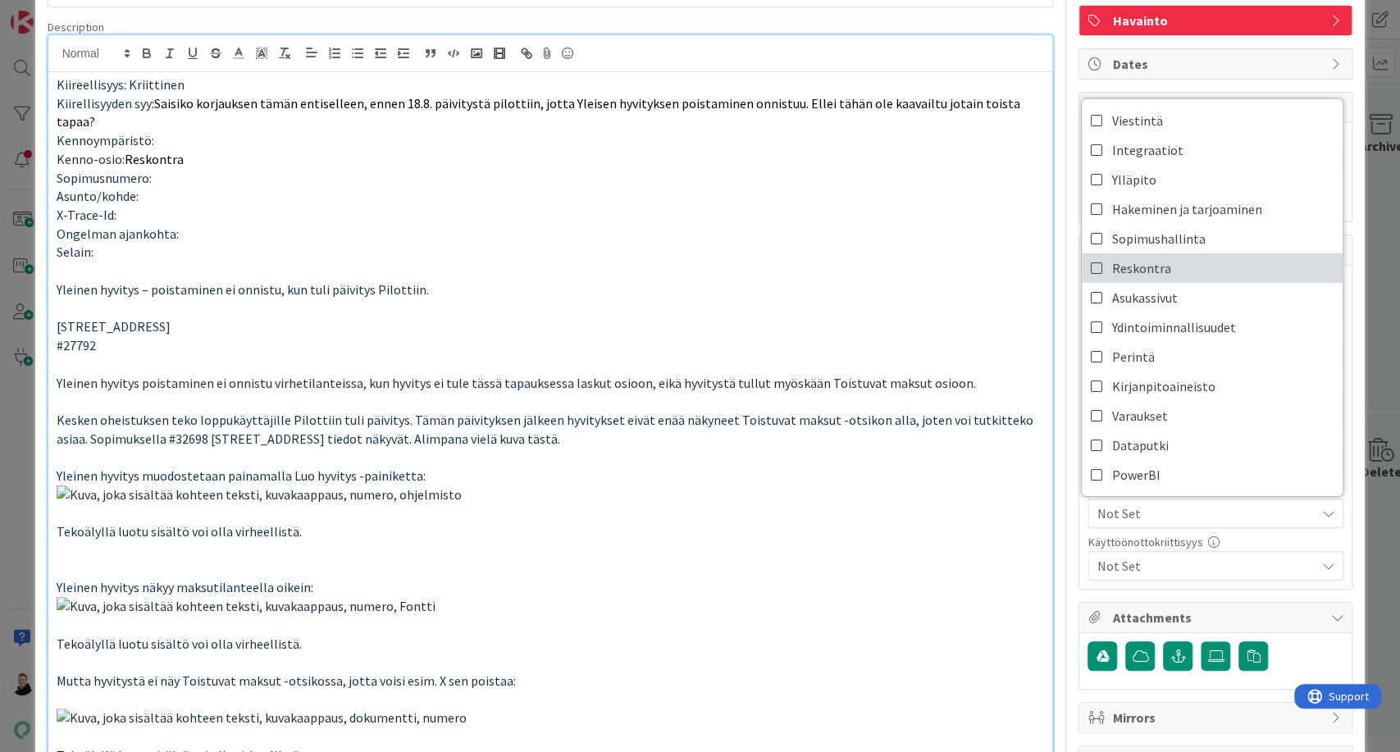
click at [1090, 258] on icon at bounding box center [1096, 268] width 13 height 25
type textarea "x"
type input "Yleinen hyvitys – poistaminen ei onnistu enää, kun tuli päivitys Pilottiin"
type textarea "x"
type input "Yleinen hyvitys – poistaminen ei onnistu enää, kun tuli päivitys Pilottiin"
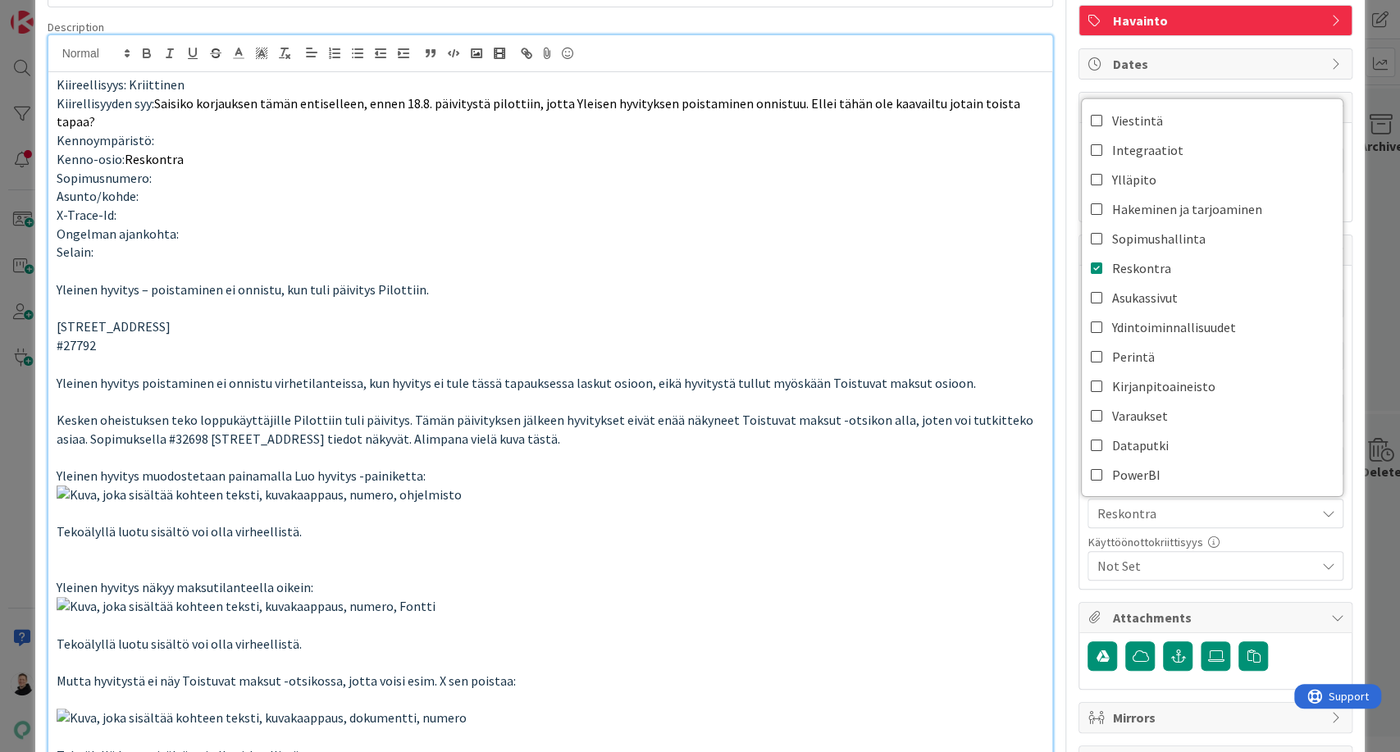
click at [898, 541] on p at bounding box center [551, 514] width 988 height 56
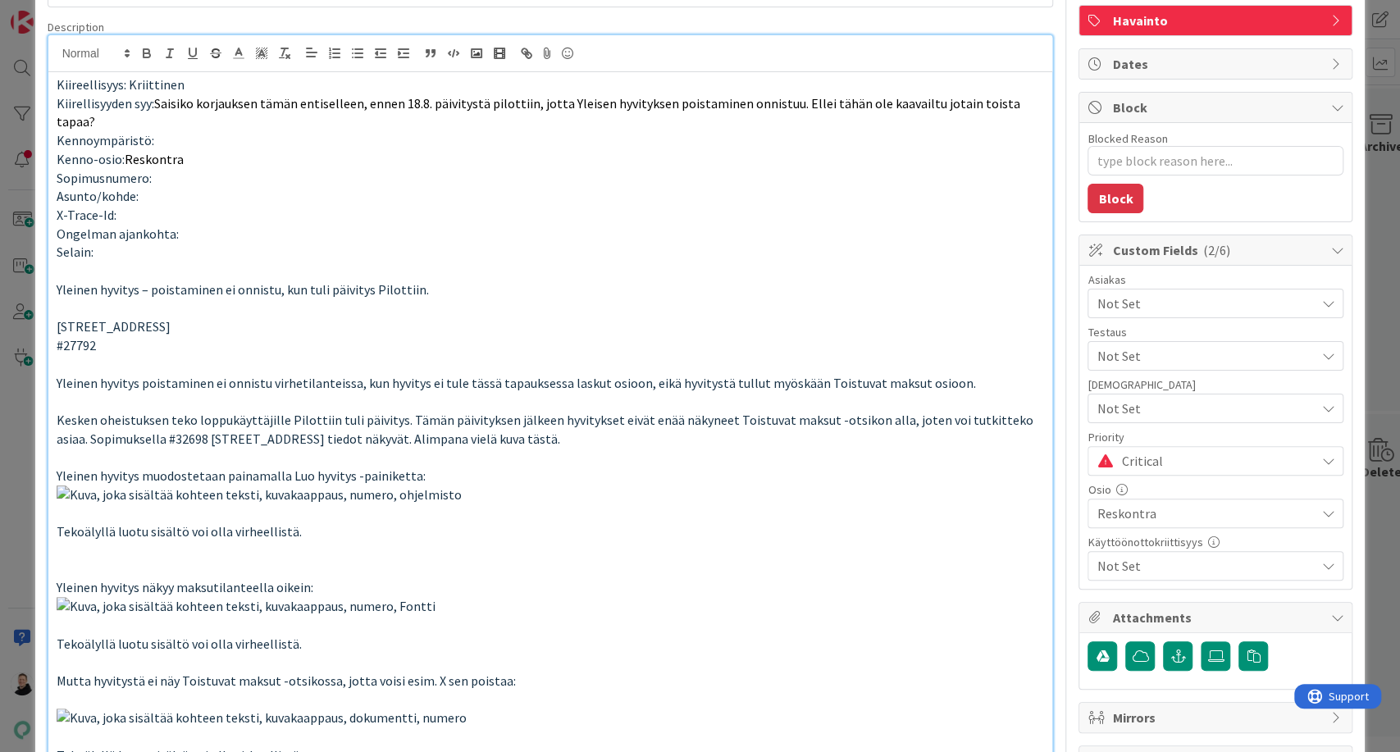
click at [1159, 297] on span "Not Set" at bounding box center [1206, 304] width 218 height 20
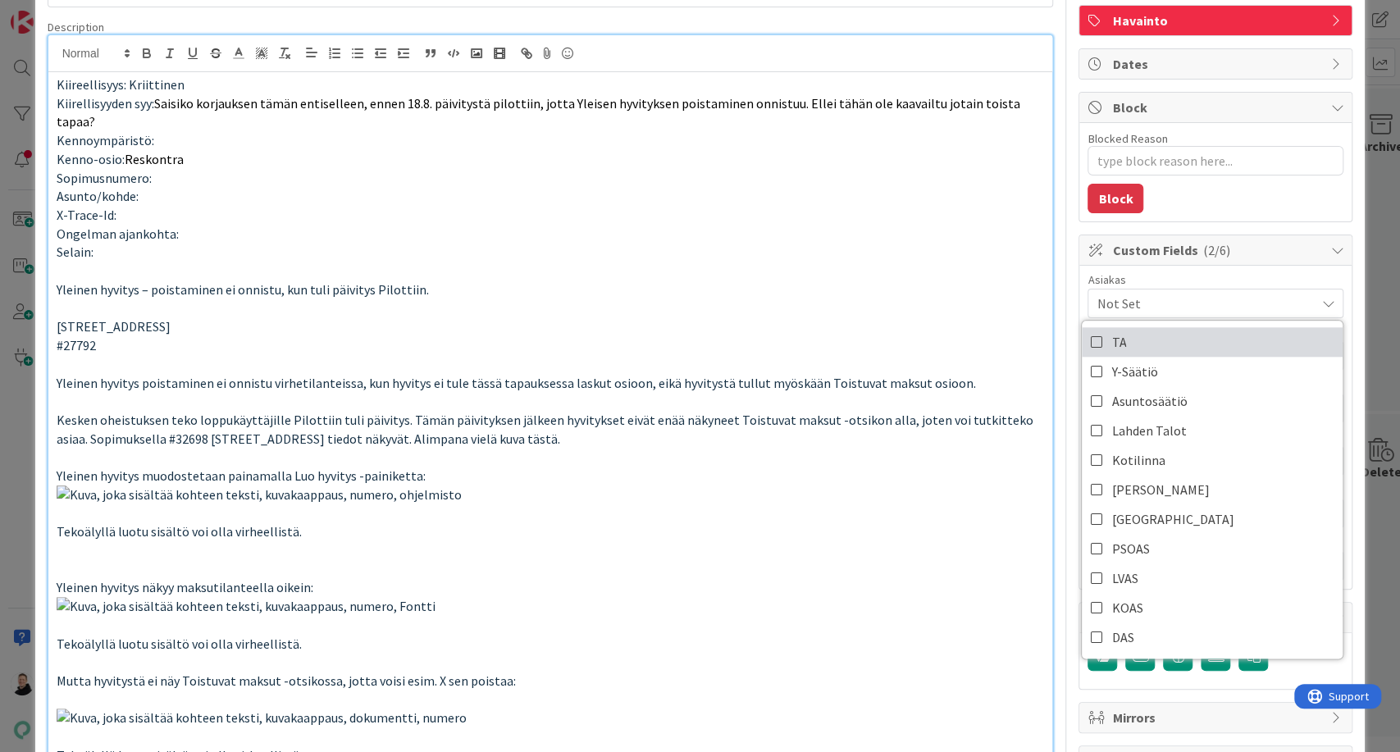
click at [1129, 339] on link "TA" at bounding box center [1212, 342] width 261 height 30
type textarea "x"
type input "Yleinen hyvitys – poistaminen ei onnistu enää, kun tuli päivitys Pilottiin"
type textarea "x"
type input "Yleinen hyvitys – poistaminen ei onnistu enää, kun tuli päivitys Pilottiin"
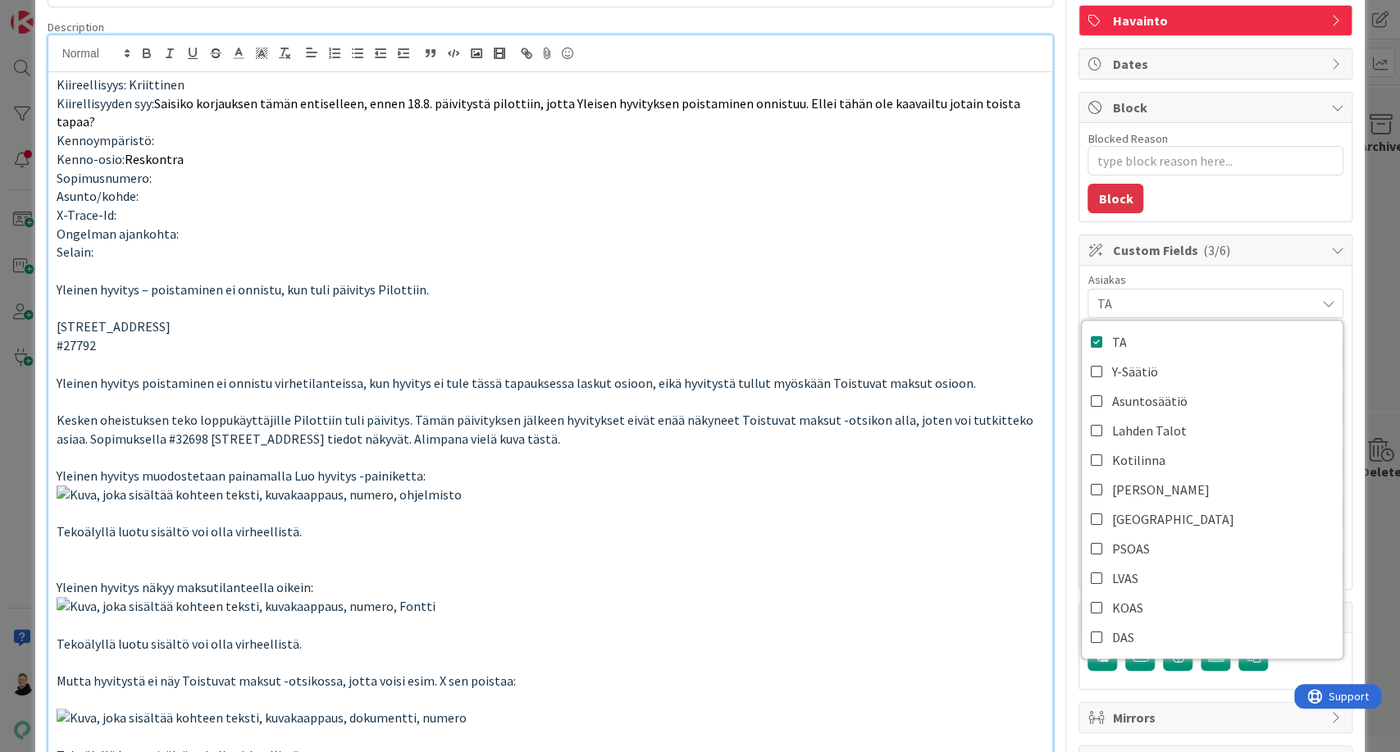
click at [887, 541] on p at bounding box center [551, 514] width 988 height 56
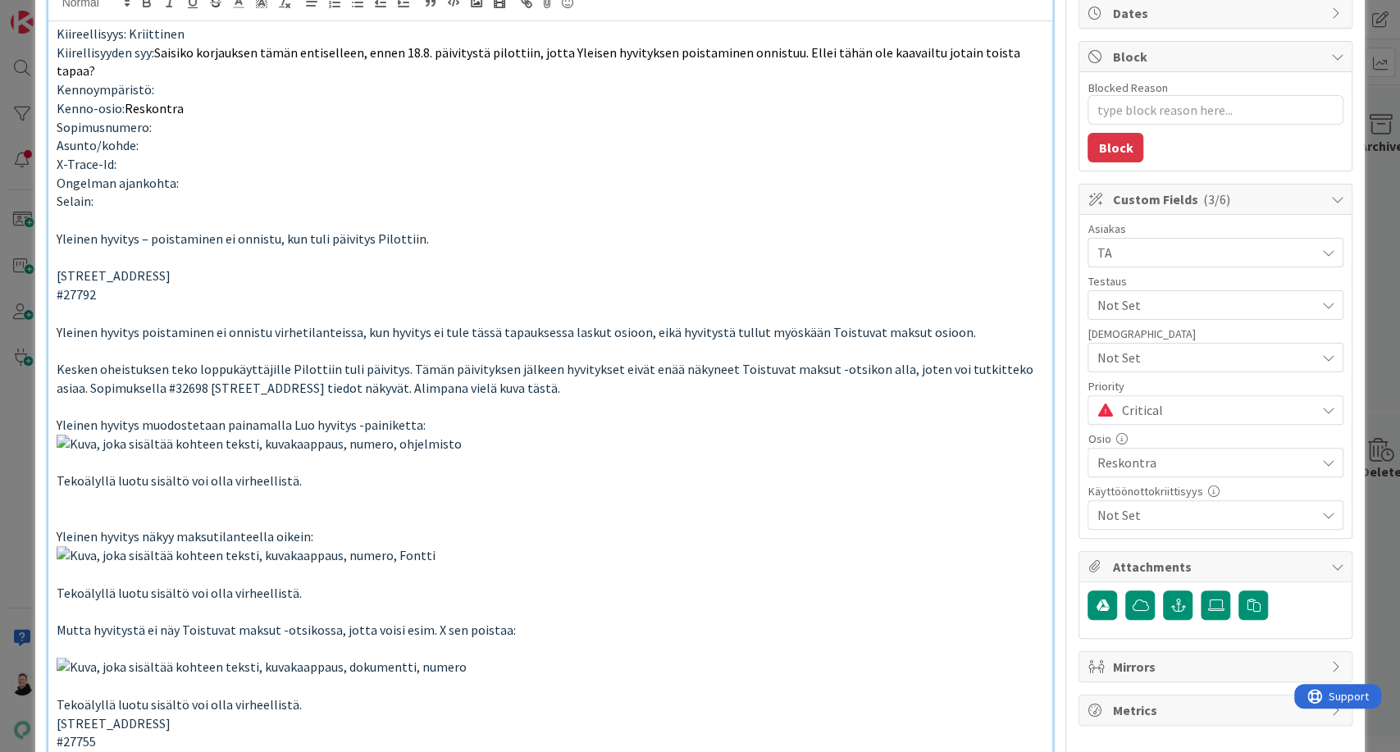
scroll to position [0, 0]
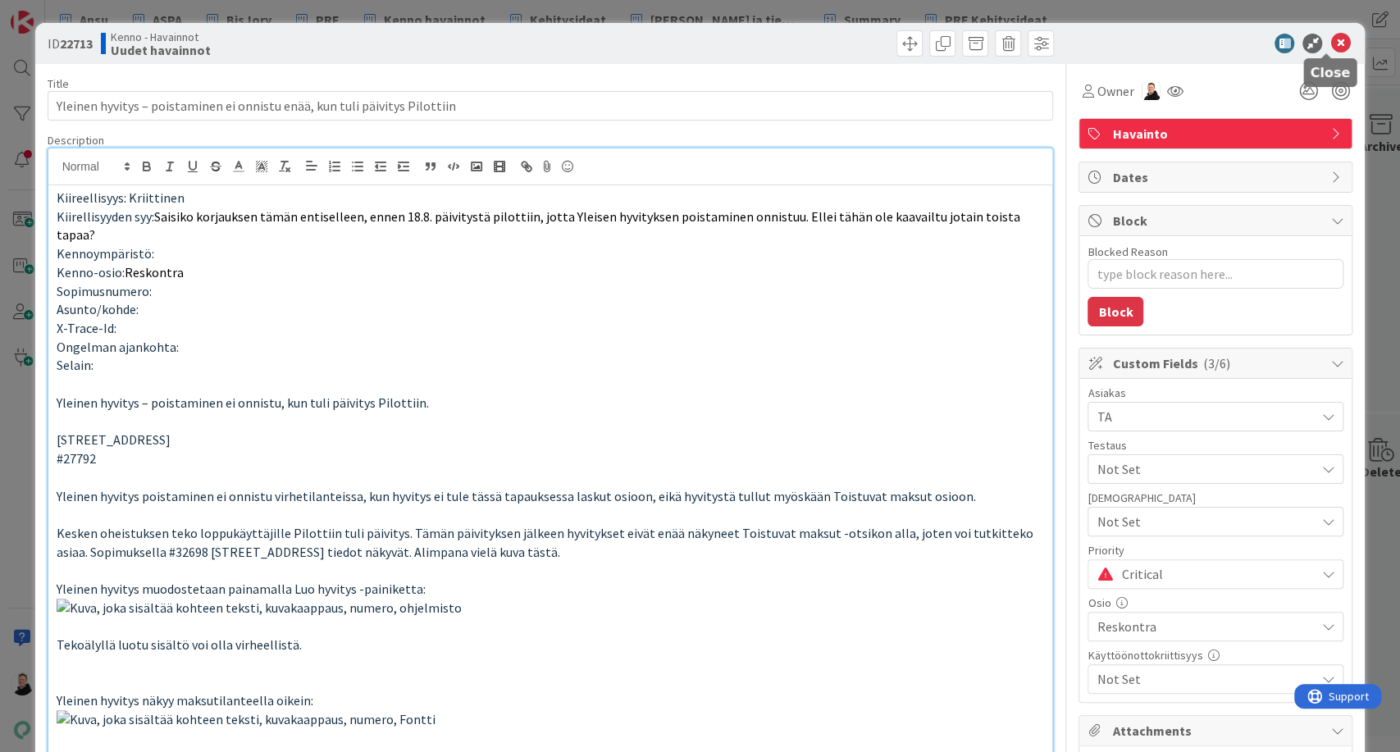
click at [1330, 39] on icon at bounding box center [1340, 44] width 20 height 20
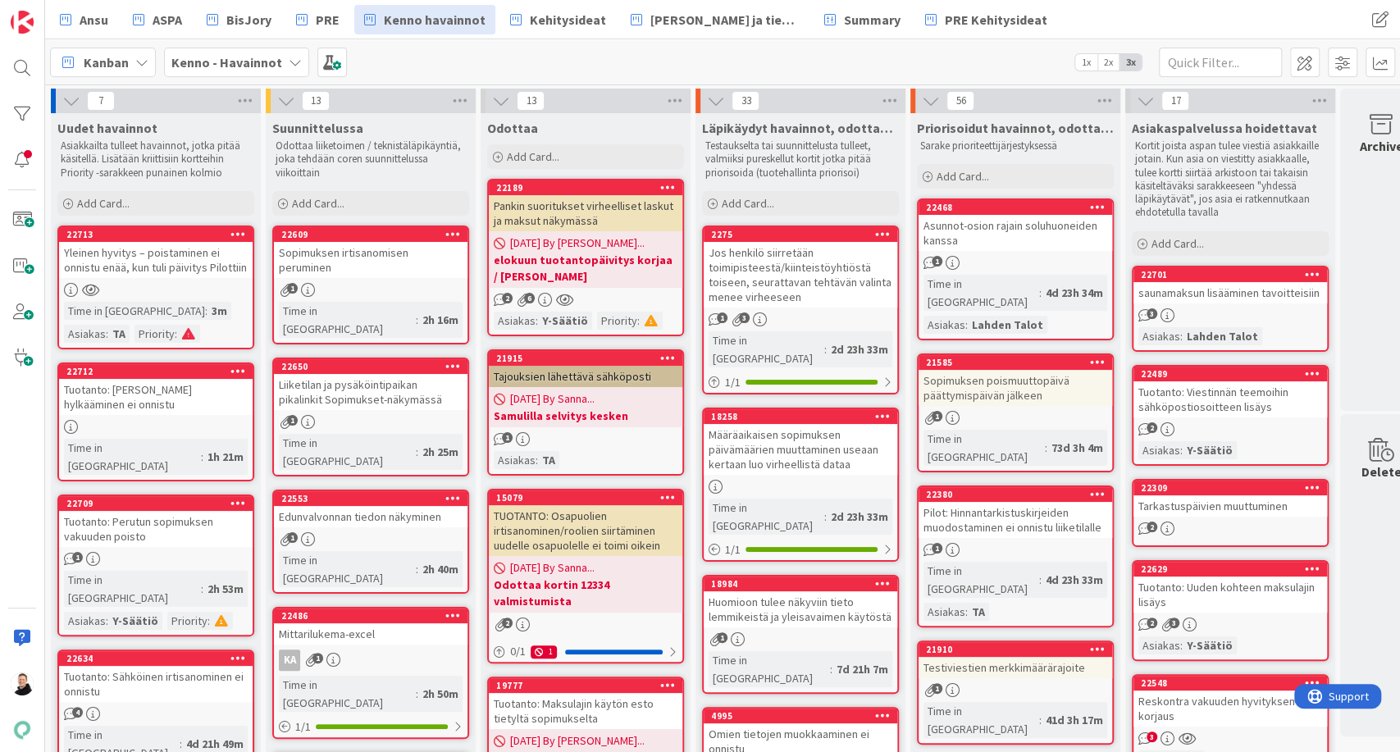
click at [158, 262] on div "Yleinen hyvitys – poistaminen ei onnistu enää, kun tuli päivitys Pilottiin" at bounding box center [156, 260] width 194 height 36
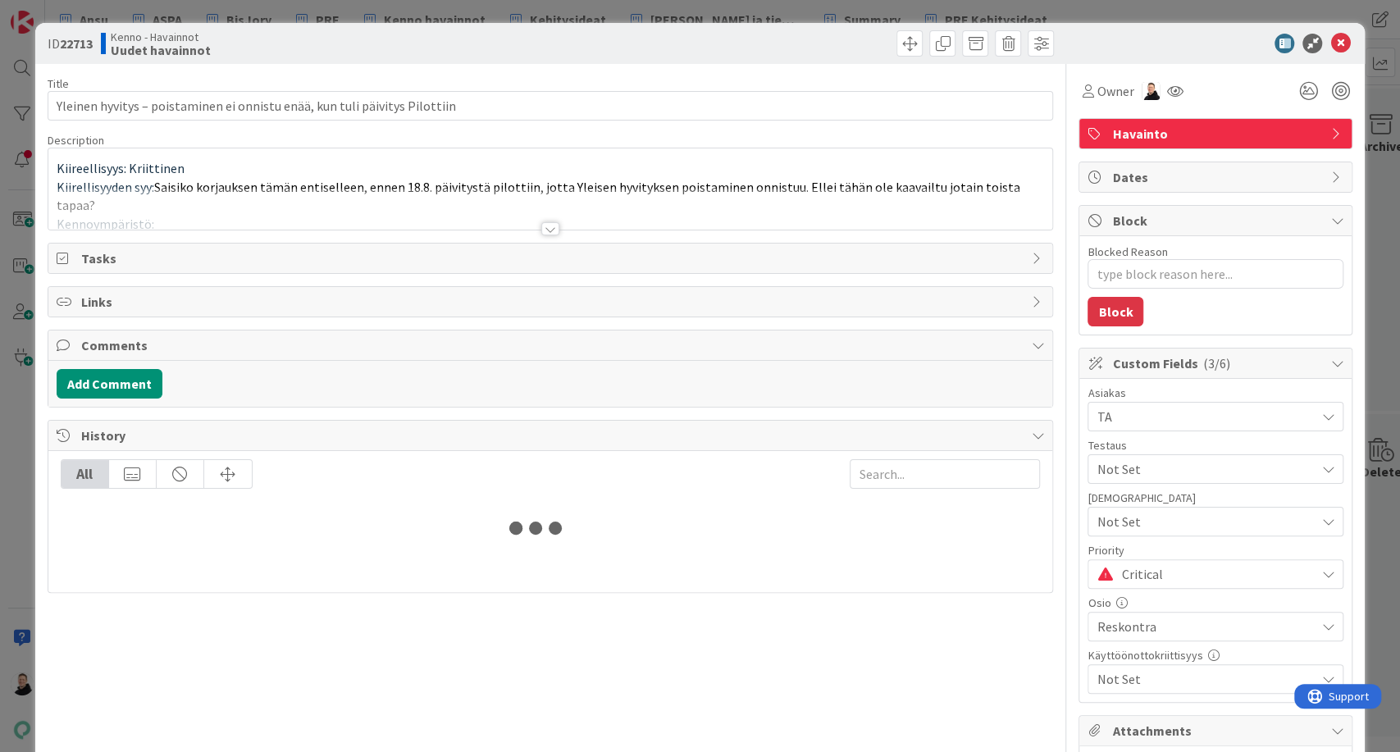
type textarea "x"
type input "Yleinen hyvitys – poistaminen ei onnistu enää, kun tuli päivitys Pilottiin"
type textarea "x"
type input "Yleinen hyvitys – poistaminen ei onnistu enää, kun tuli päivitys Pilottiin"
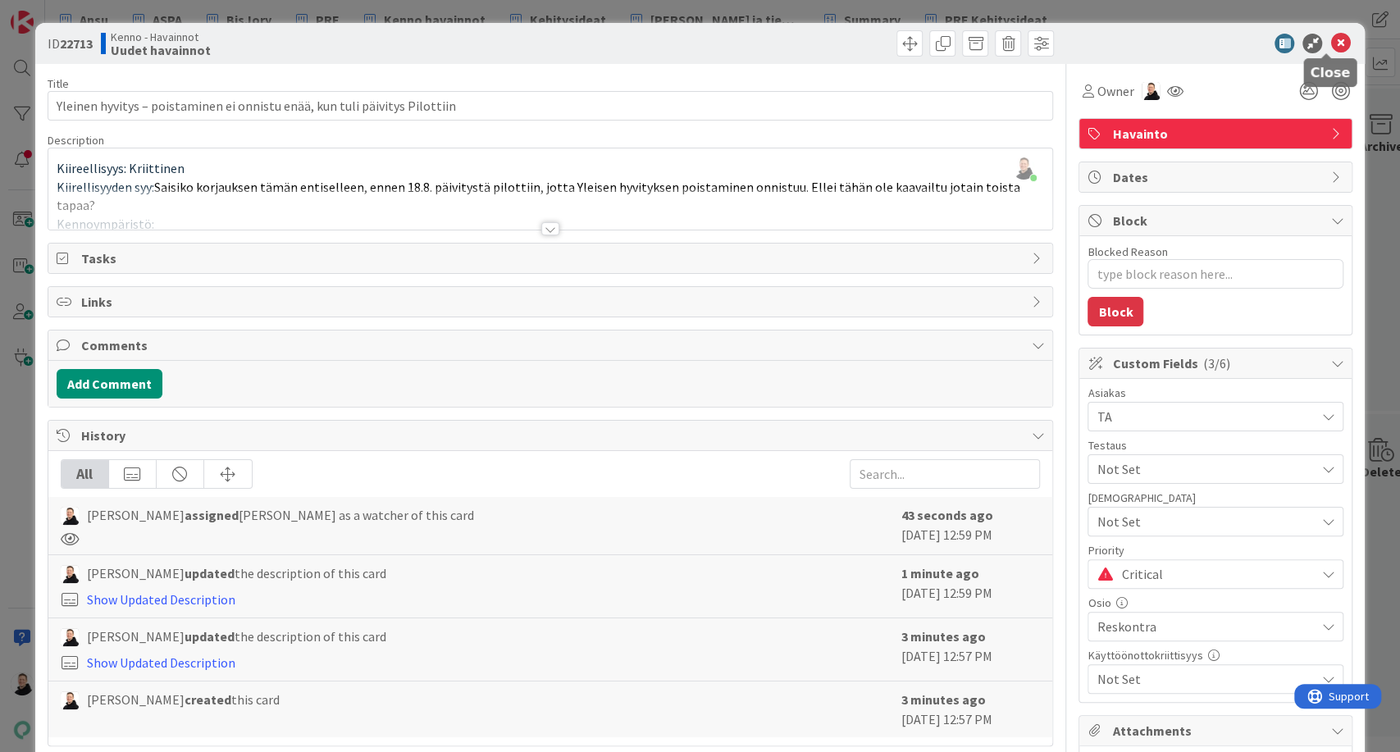
click at [1330, 36] on icon at bounding box center [1340, 44] width 20 height 20
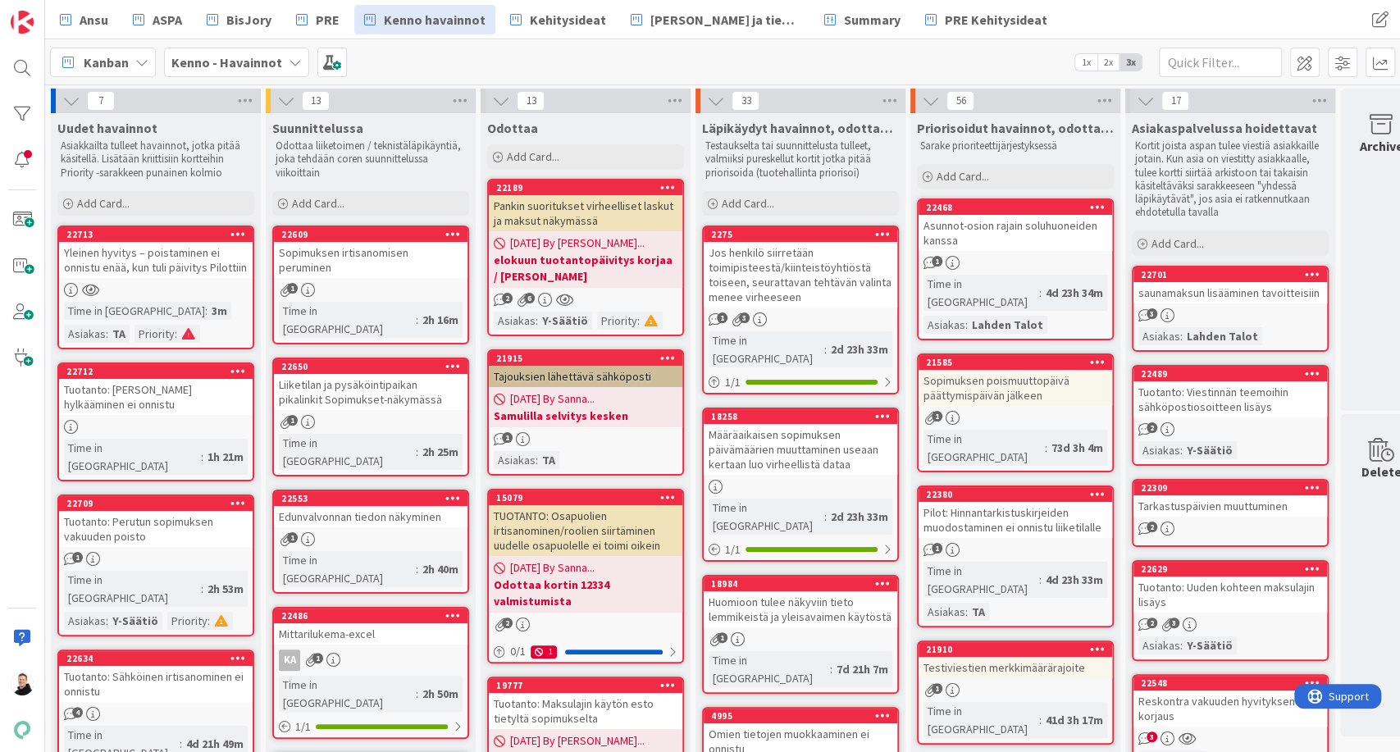
click at [106, 260] on div "Yleinen hyvitys – poistaminen ei onnistu enää, kun tuli päivitys Pilottiin" at bounding box center [156, 260] width 194 height 36
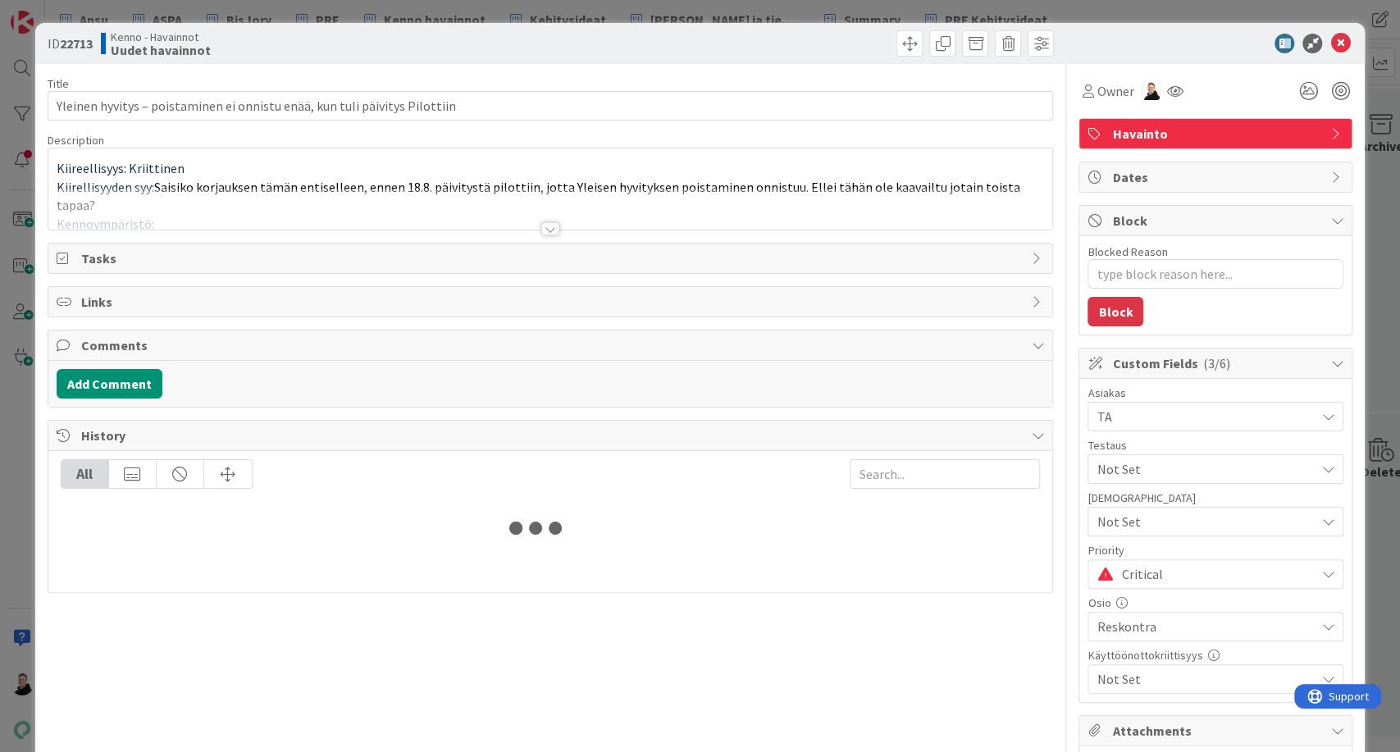
type textarea "x"
type input "Yleinen hyvitys – poistaminen ei onnistu enää, kun tuli päivitys Pilottiin"
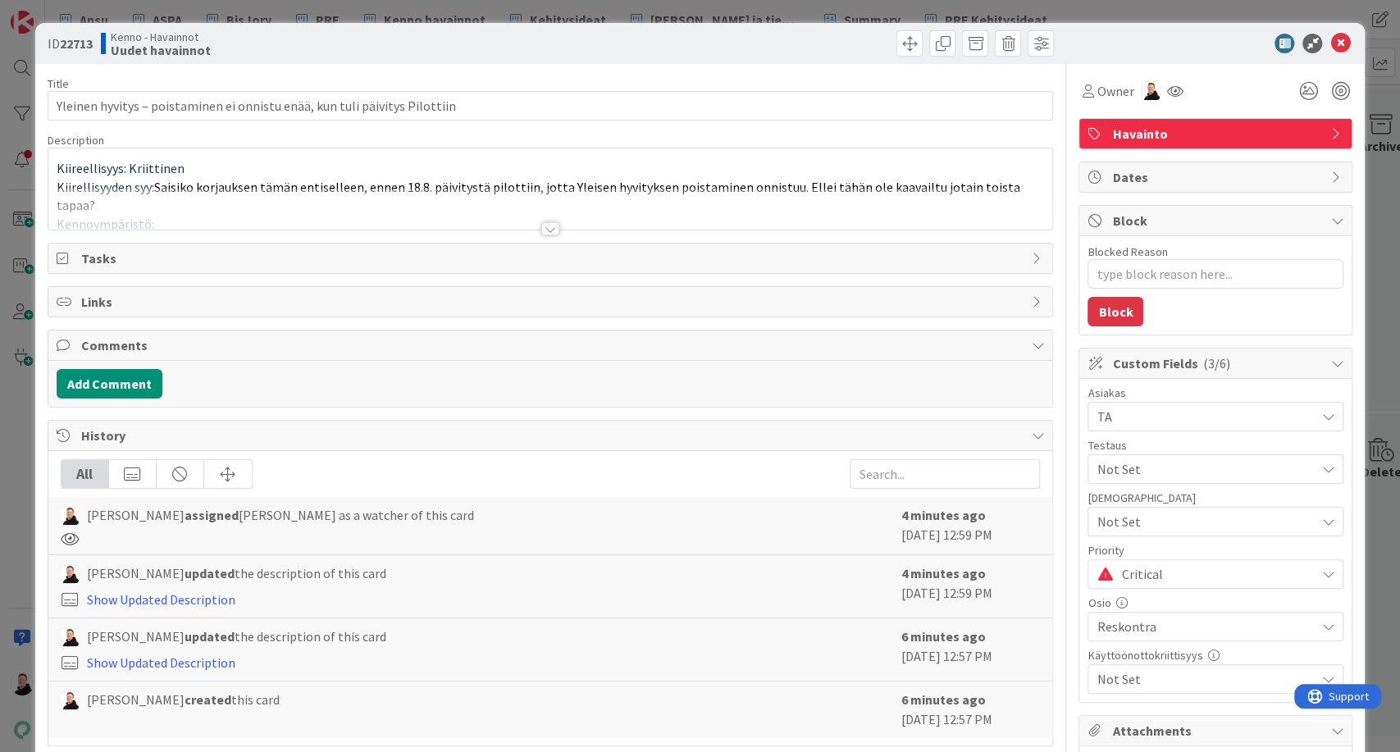
type textarea "x"
type input "Yleinen hyvitys – poistaminen ei onnistu enää, kun tuli päivitys Pilottiin"
click at [542, 236] on div "Title 75 / 128 Yleinen hyvitys – poistaminen ei onnistu enää, kun tuli päivitys…" at bounding box center [551, 477] width 1006 height 826
click at [544, 229] on div at bounding box center [550, 228] width 18 height 13
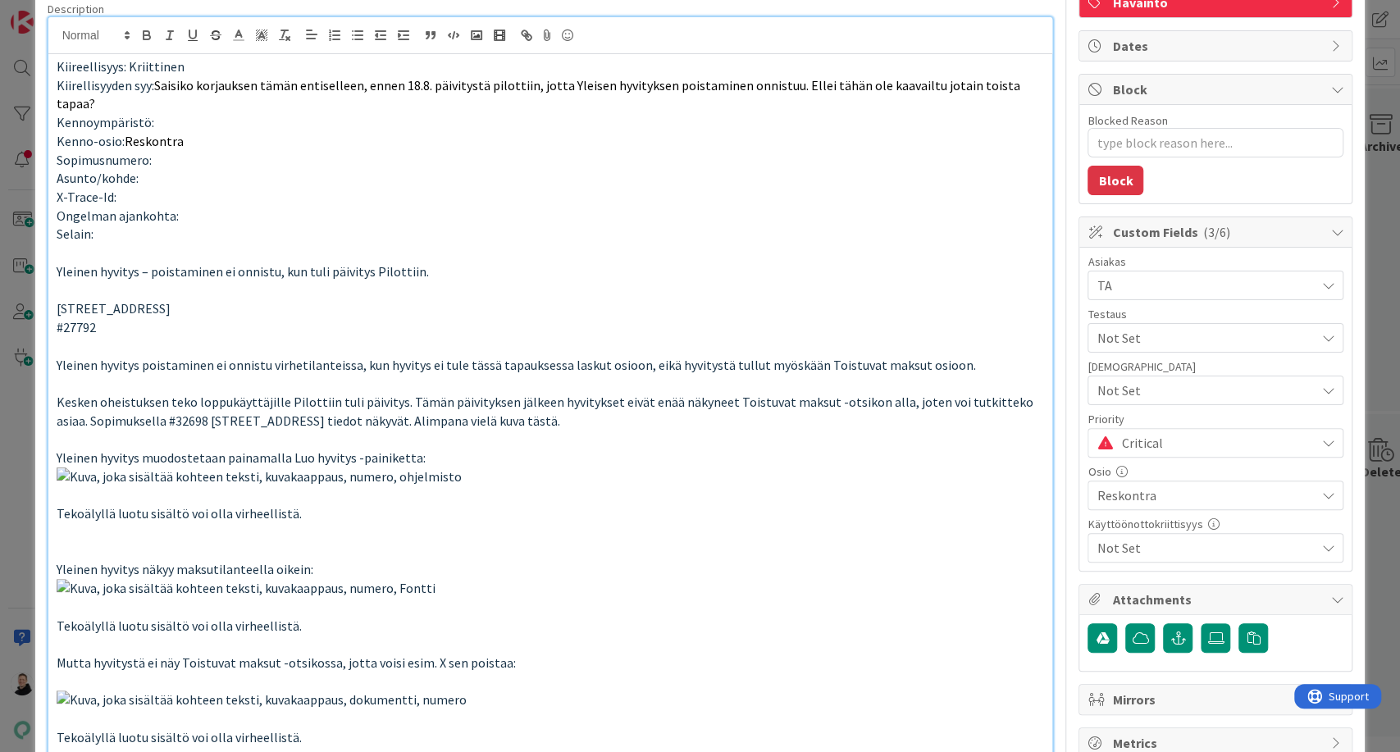
scroll to position [131, 0]
click at [76, 319] on span "#27792" at bounding box center [76, 327] width 39 height 16
copy span "27792"
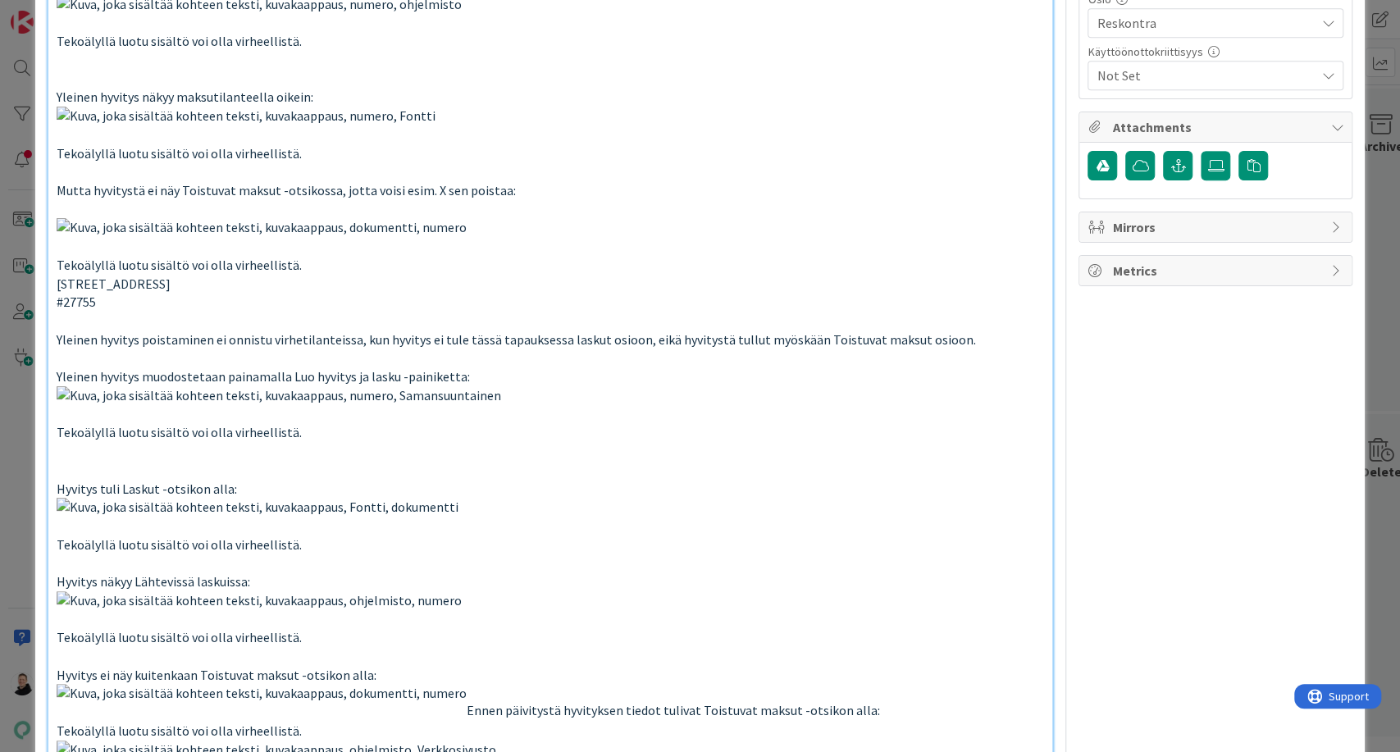
scroll to position [590, 0]
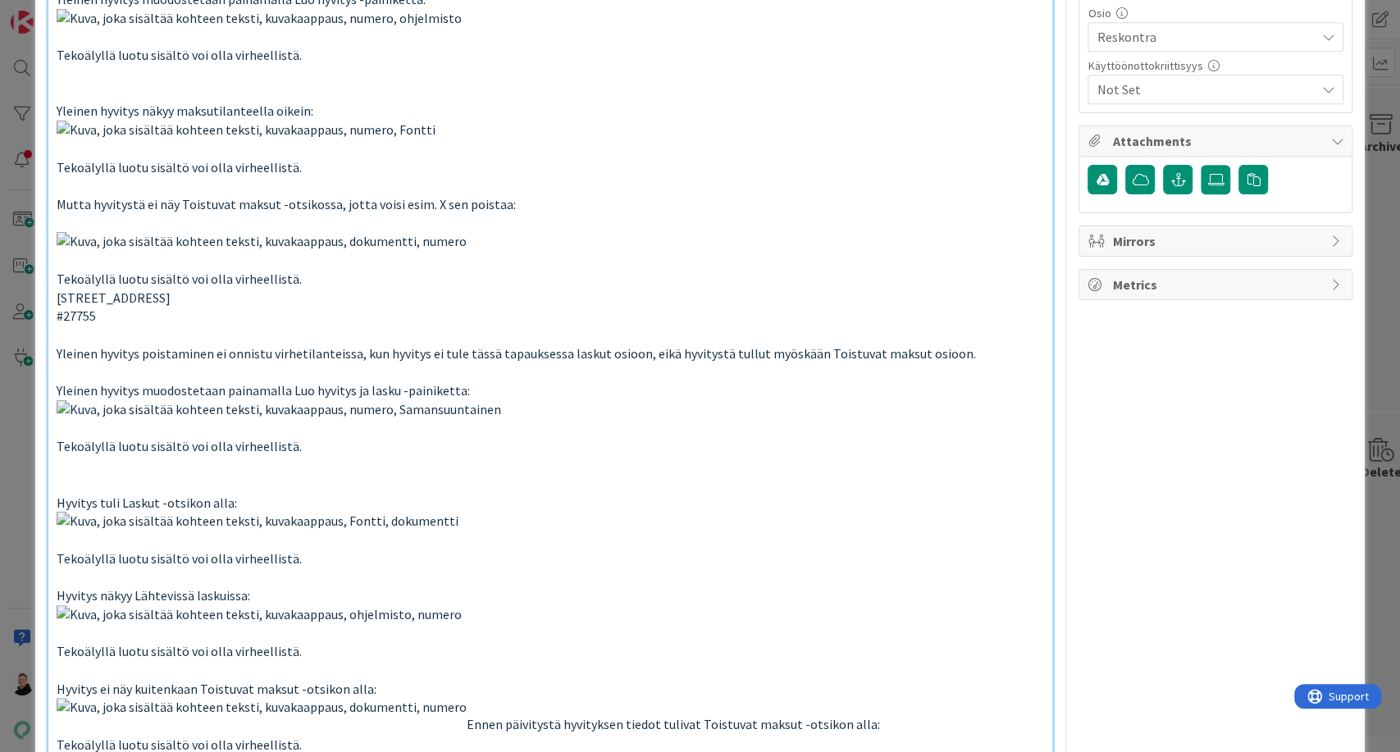
type textarea "x"
type input "Yleinen hyvitys – poistaminen ei onnistu enää, kun tuli päivitys Pilottiin"
type textarea "x"
type input "Yleinen hyvitys – poistaminen ei onnistu enää, kun tuli päivitys Pilottiin"
type textarea "x"
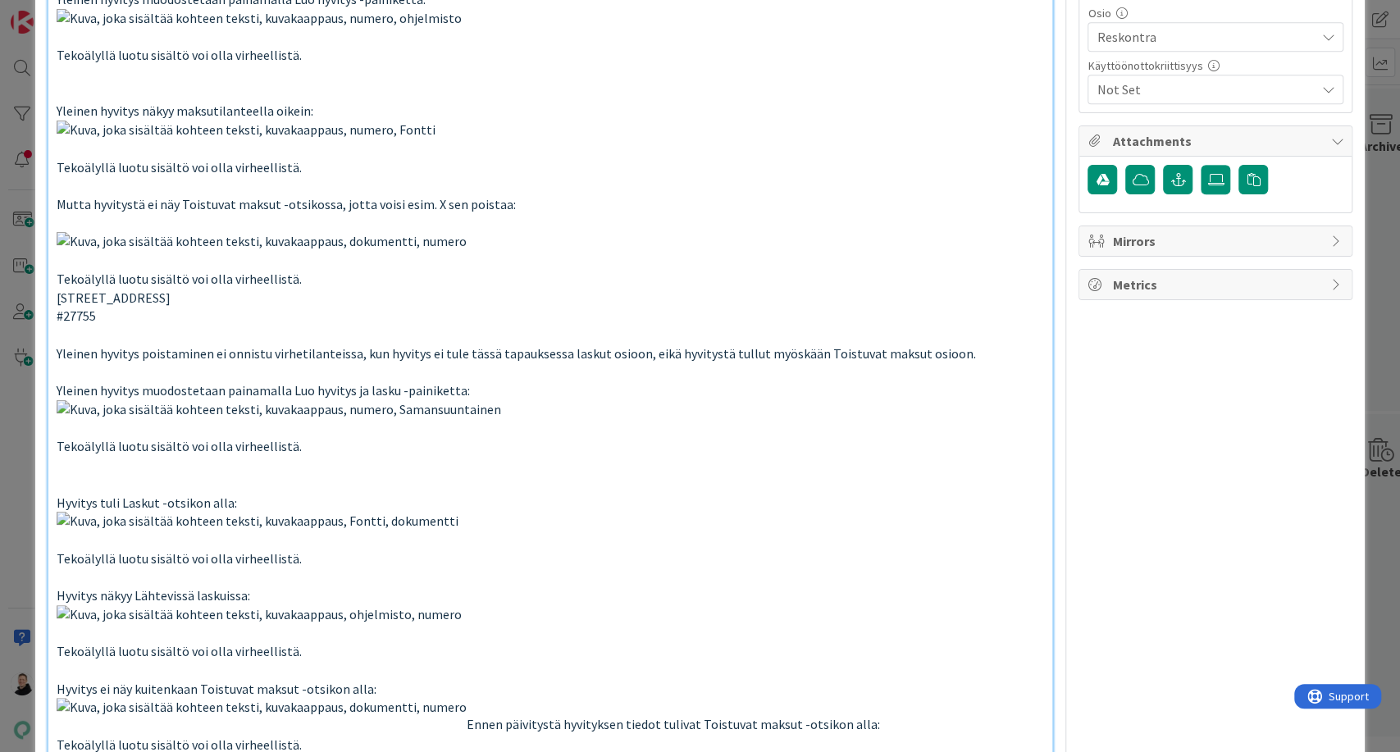
type input "Yleinen hyvitys – poistaminen ei onnistu enää, kun tuli päivitys Pilottiin"
type textarea "x"
type input "Yleinen hyvitys – poistaminen ei onnistu enää, kun tuli päivitys Pilottiin"
type textarea "x"
type input "Yleinen hyvitys – poistaminen ei onnistu enää, kun tuli päivitys Pilottiin"
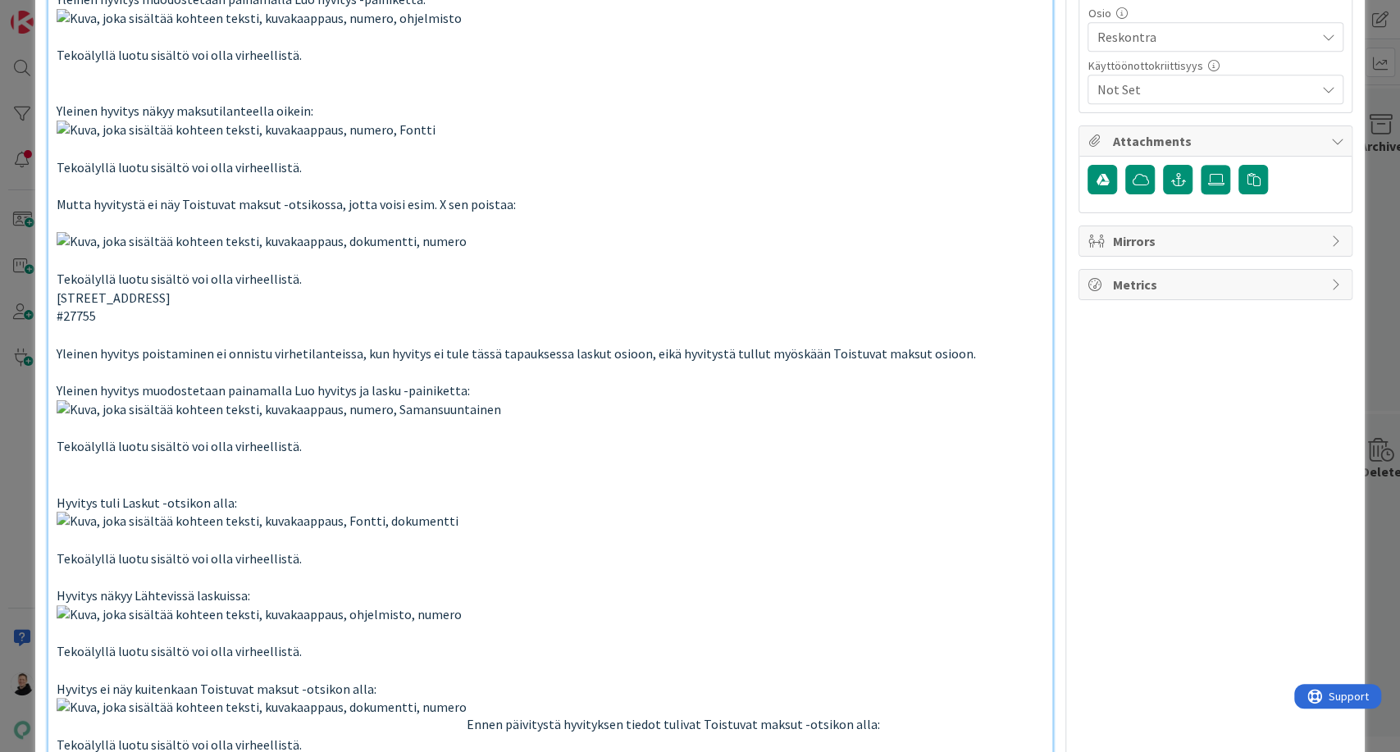
type textarea "x"
type input "Yleinen hyvitys – poistaminen ei onnistu enää, kun tuli päivitys Pilottiin"
type textarea "x"
type input "Yleinen hyvitys – poistaminen ei onnistu enää, kun tuli päivitys Pilottiin"
type textarea "x"
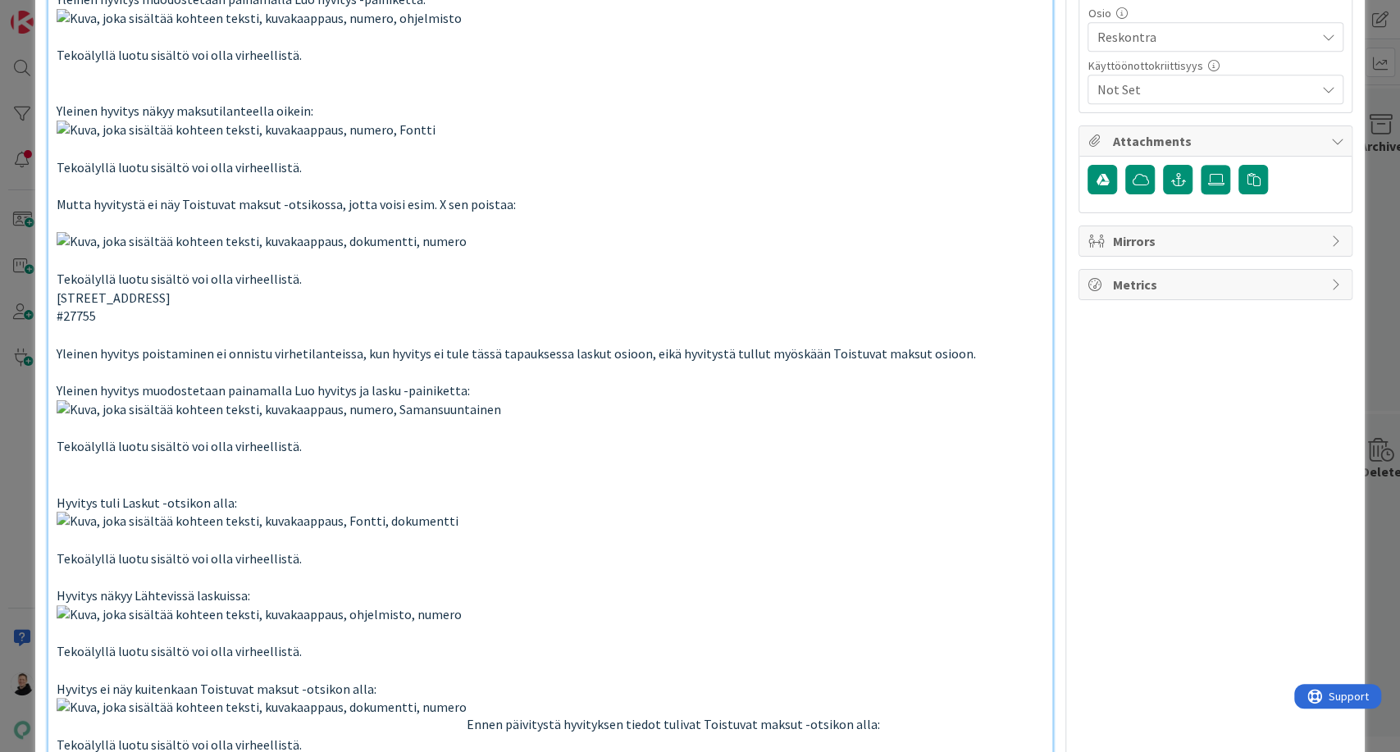
type input "Yleinen hyvitys – poistaminen ei onnistu enää, kun tuli päivitys Pilottiin"
type textarea "x"
type input "Yleinen hyvitys – poistaminen ei onnistu enää, kun tuli päivitys Pilottiin"
type textarea "x"
type input "Yleinen hyvitys – poistaminen ei onnistu enää, kun tuli päivitys Pilottiin"
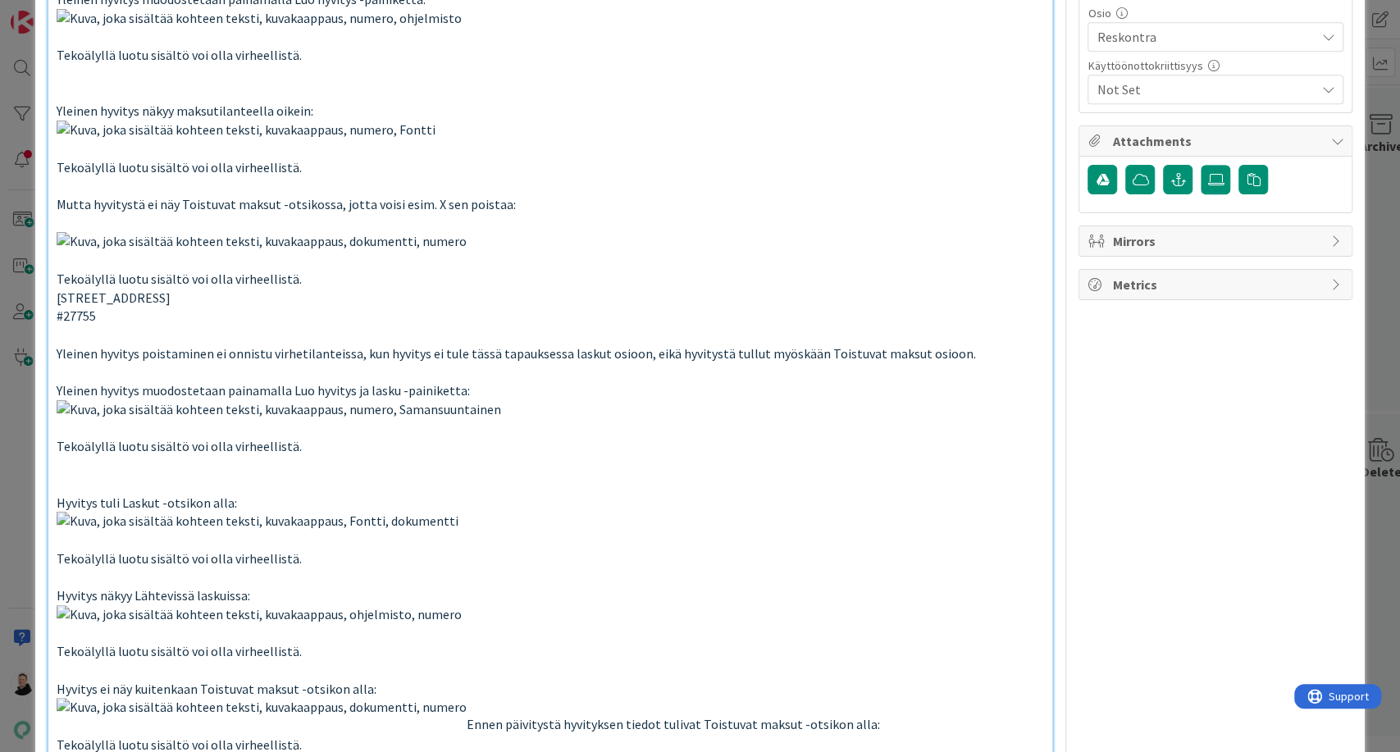
type textarea "x"
type input "Yleinen hyvitys – poistaminen ei onnistu enää, kun tuli päivitys Pilottiin"
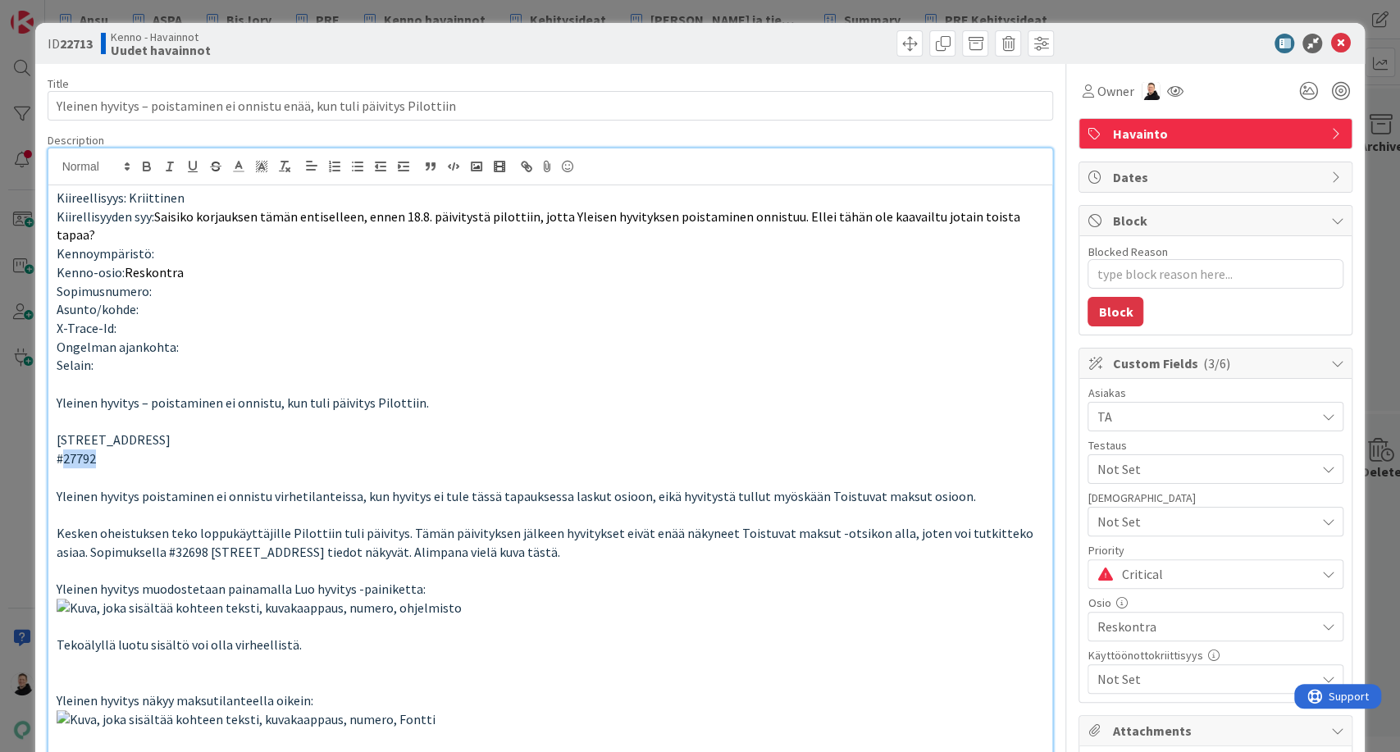
click at [79, 450] on span "#27792" at bounding box center [76, 458] width 39 height 16
copy span "27792"
